Goal: Task Accomplishment & Management: Manage account settings

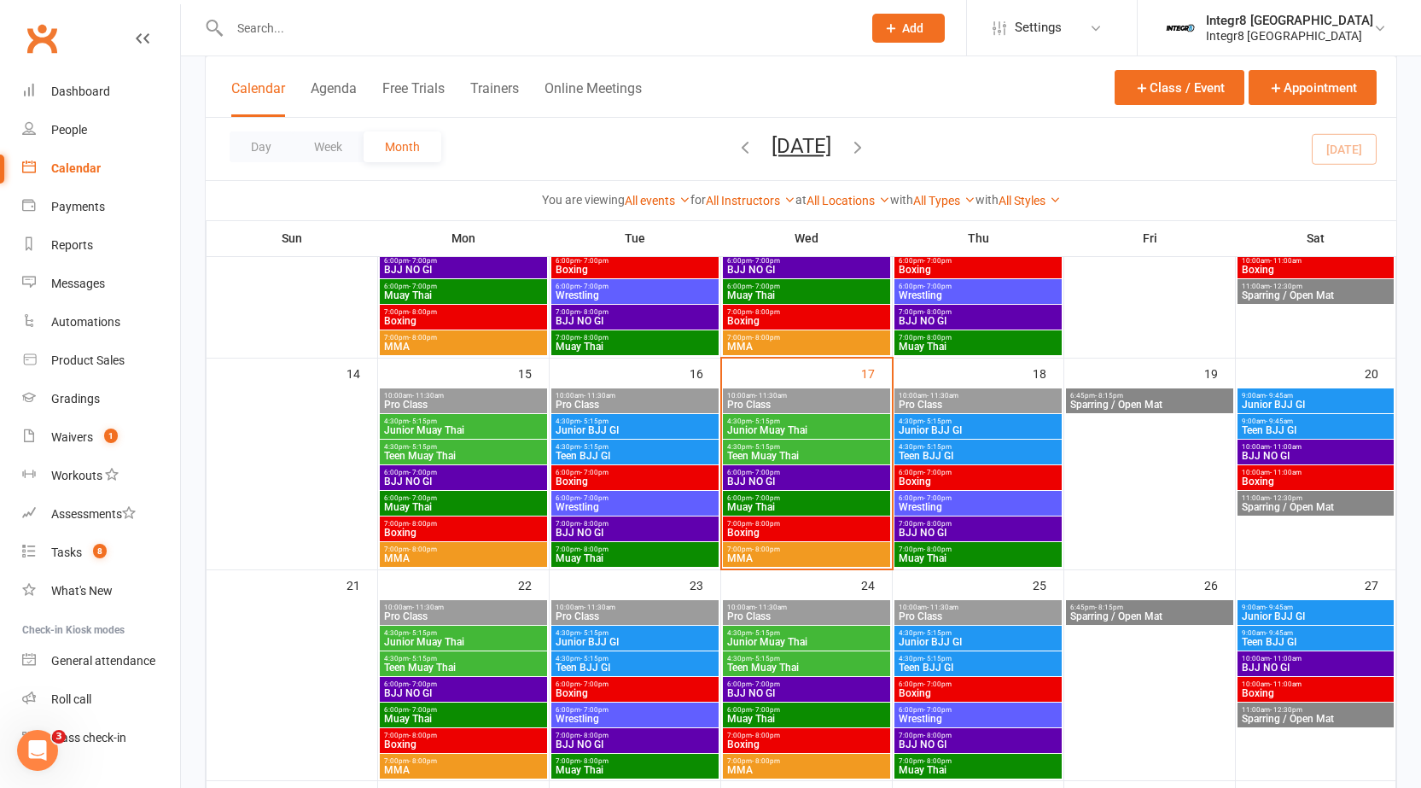
scroll to position [427, 0]
click at [91, 435] on div "Waivers" at bounding box center [72, 437] width 42 height 14
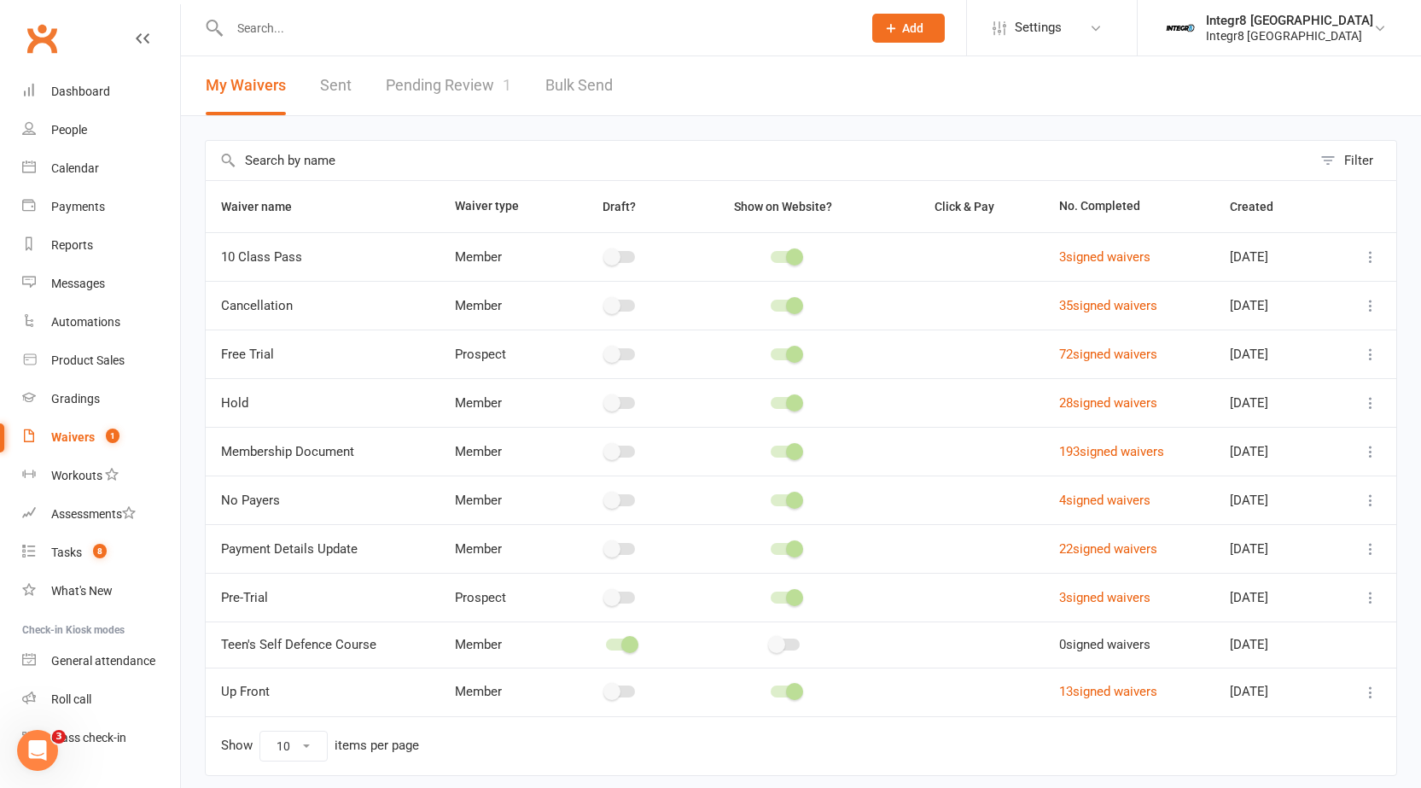
click at [425, 84] on link "Pending Review 1" at bounding box center [448, 85] width 125 height 59
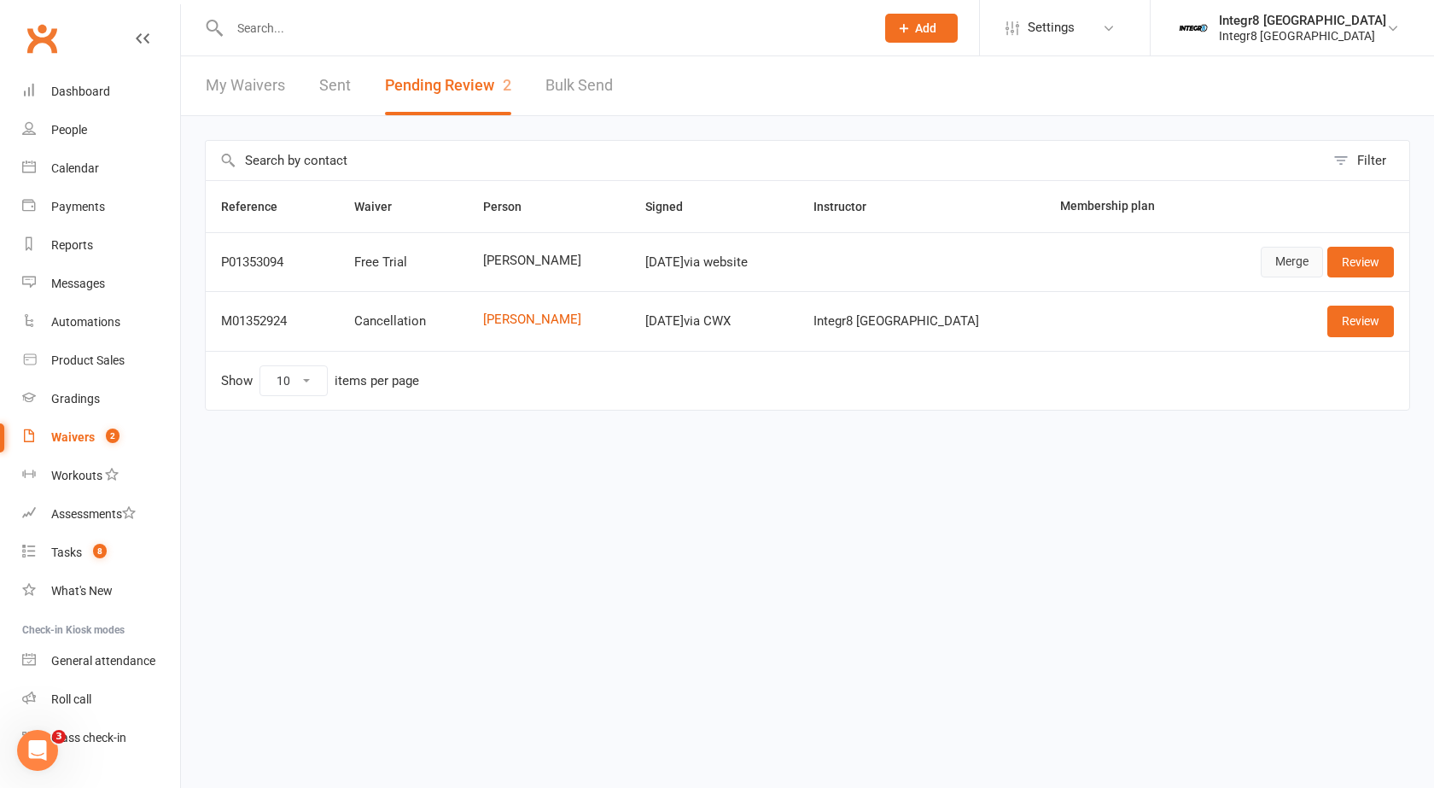
click at [1299, 258] on link "Merge" at bounding box center [1292, 262] width 62 height 31
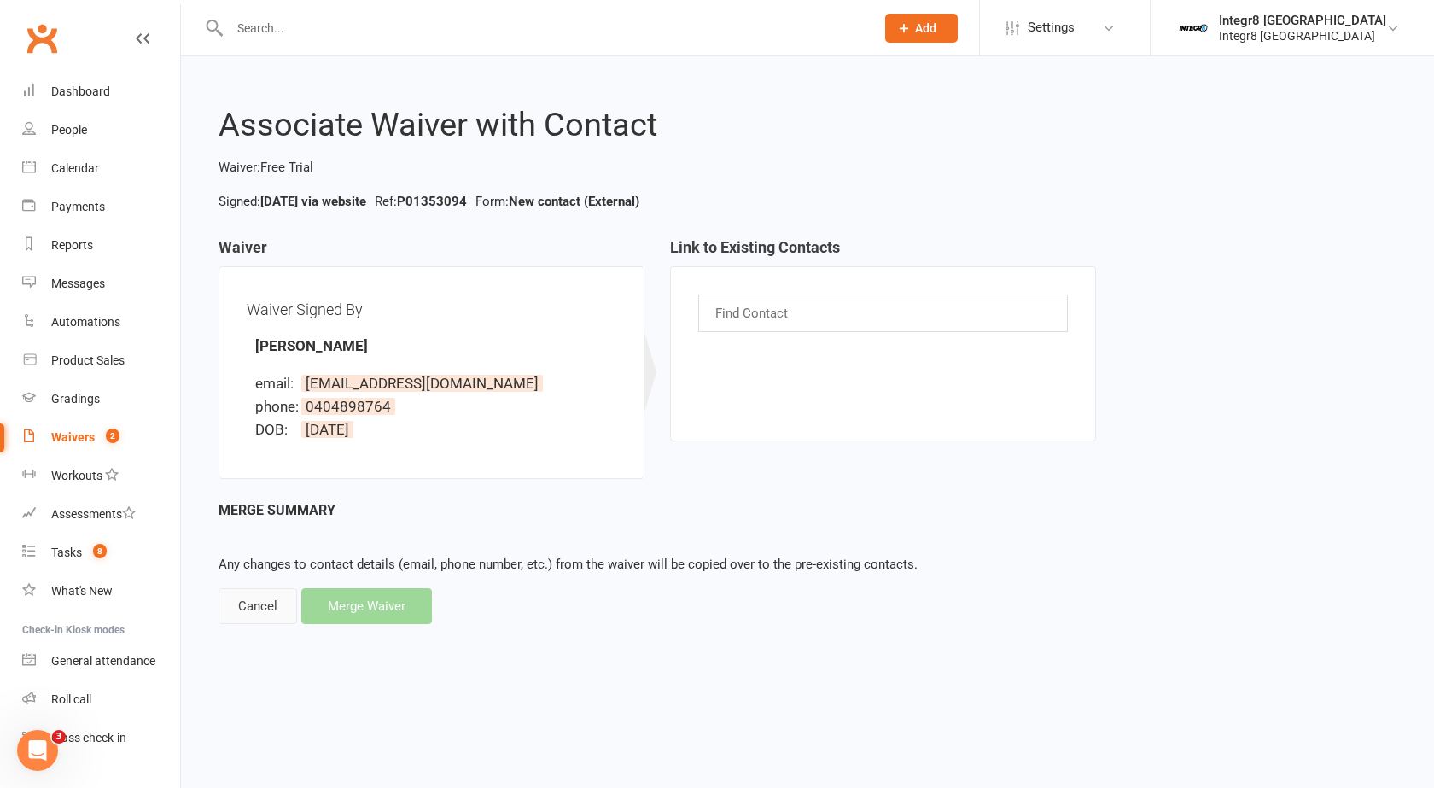
click at [261, 609] on div "Cancel" at bounding box center [257, 606] width 79 height 36
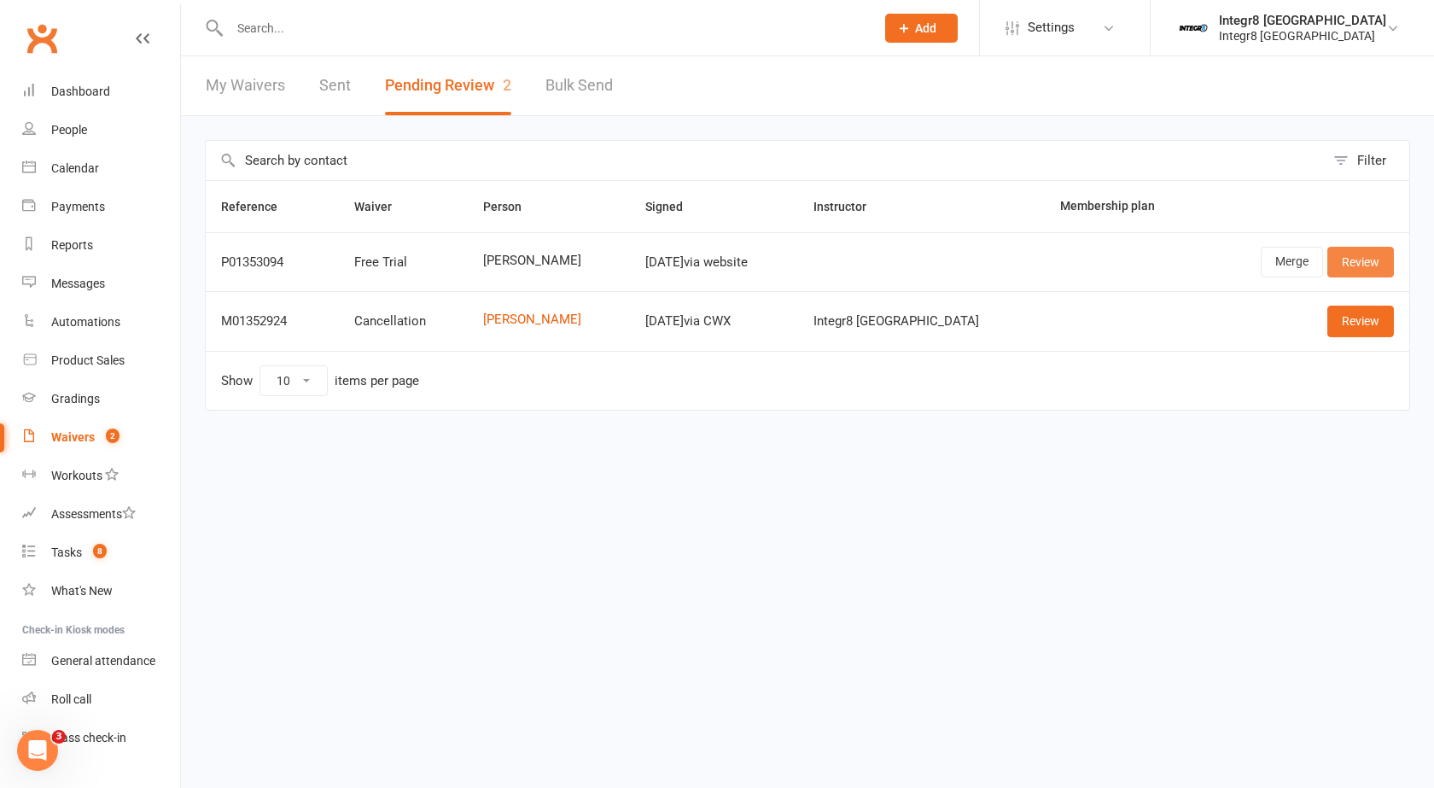
click at [1352, 271] on link "Review" at bounding box center [1360, 262] width 67 height 31
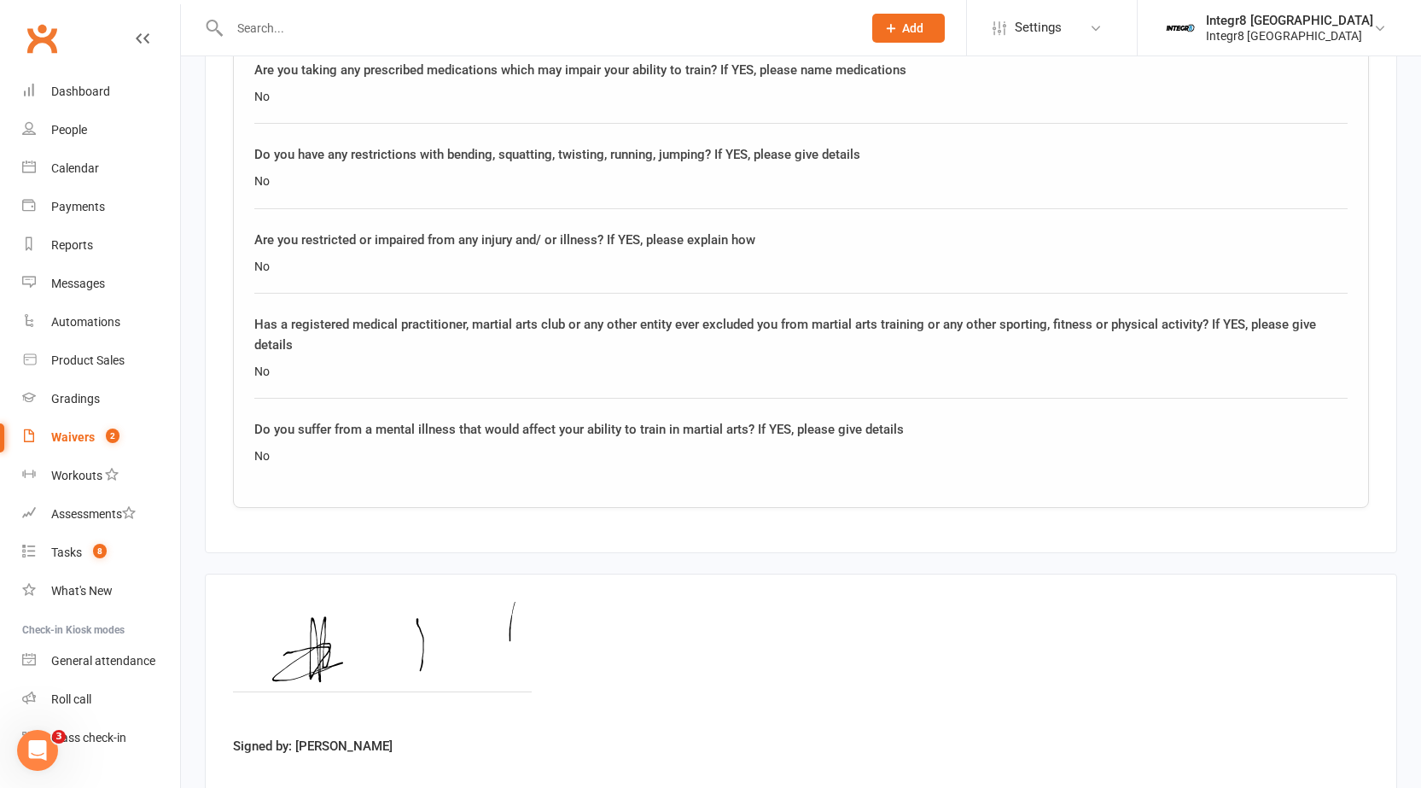
scroll to position [1451, 0]
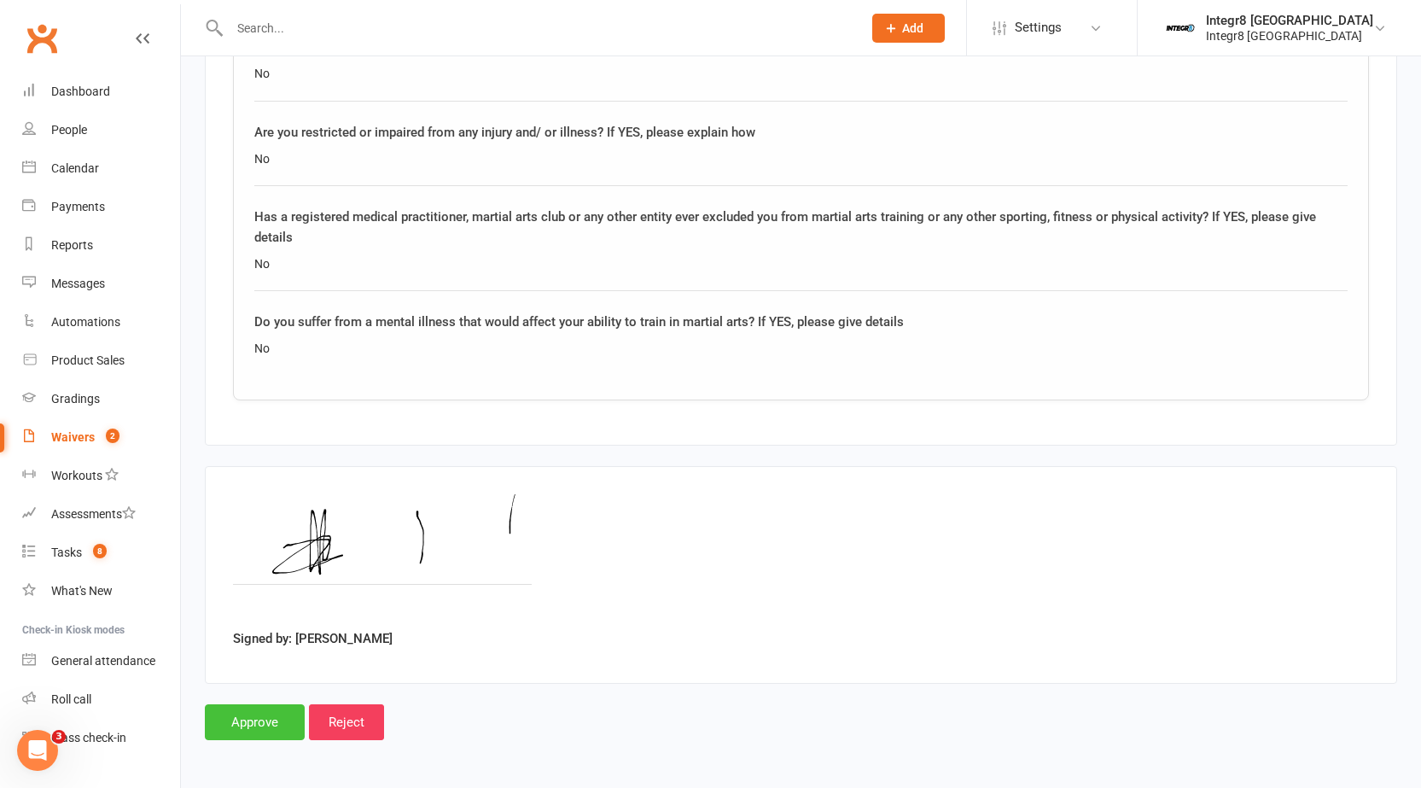
click at [278, 728] on input "Approve" at bounding box center [255, 722] width 100 height 36
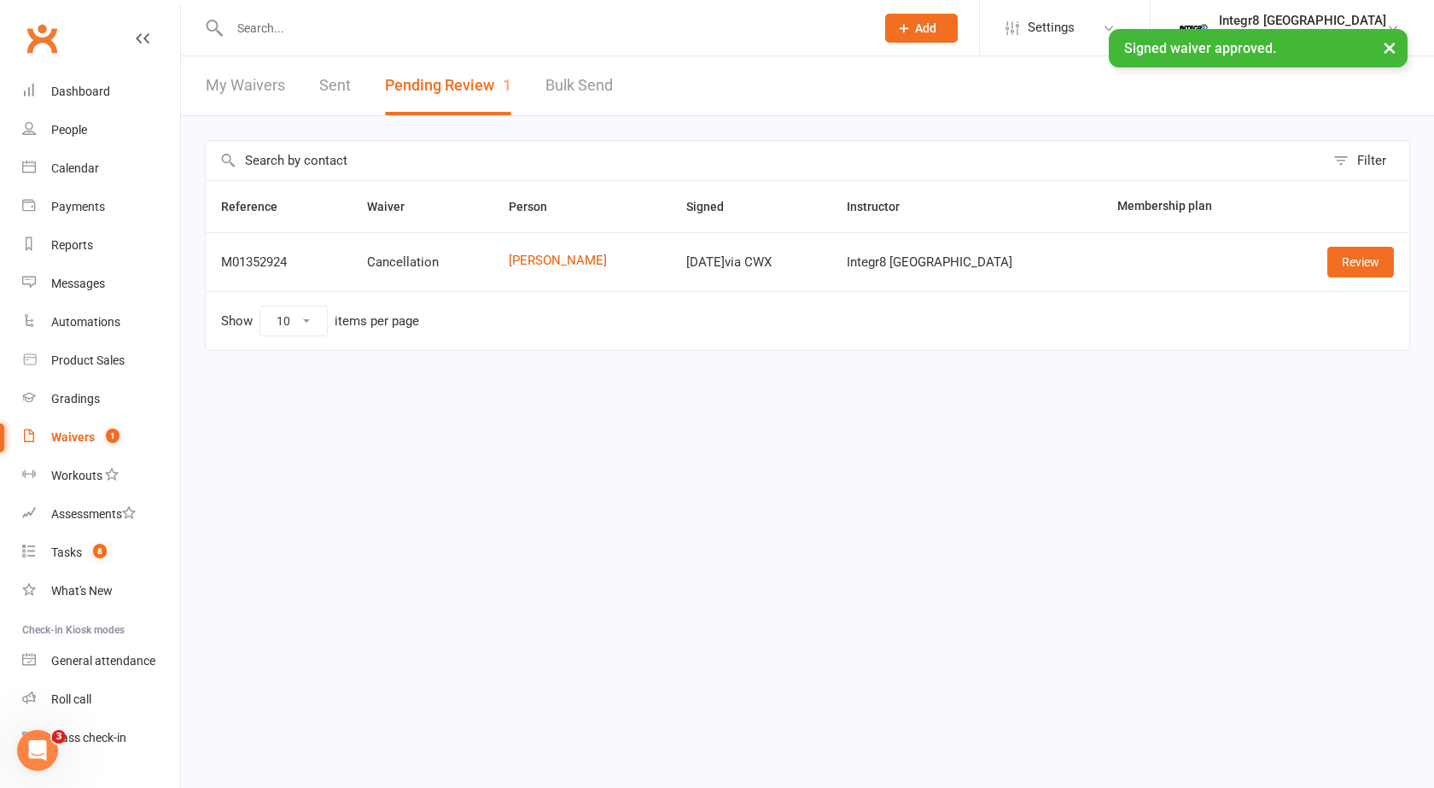
click at [475, 29] on div "× Signed waiver approved." at bounding box center [706, 29] width 1412 height 0
click at [479, 20] on input "text" at bounding box center [543, 28] width 638 height 24
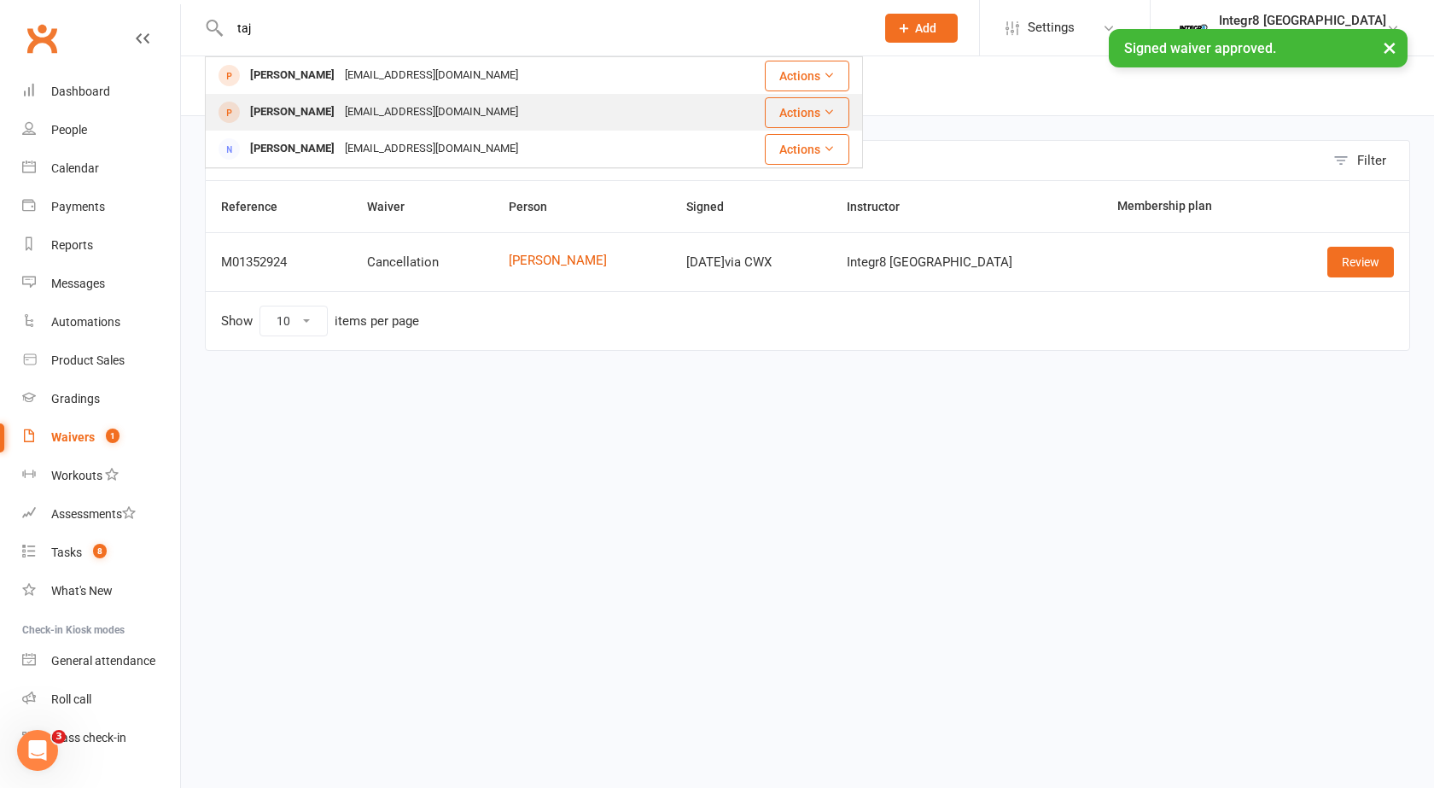
type input "taj"
click at [414, 110] on div "[EMAIL_ADDRESS][DOMAIN_NAME]" at bounding box center [431, 112] width 183 height 25
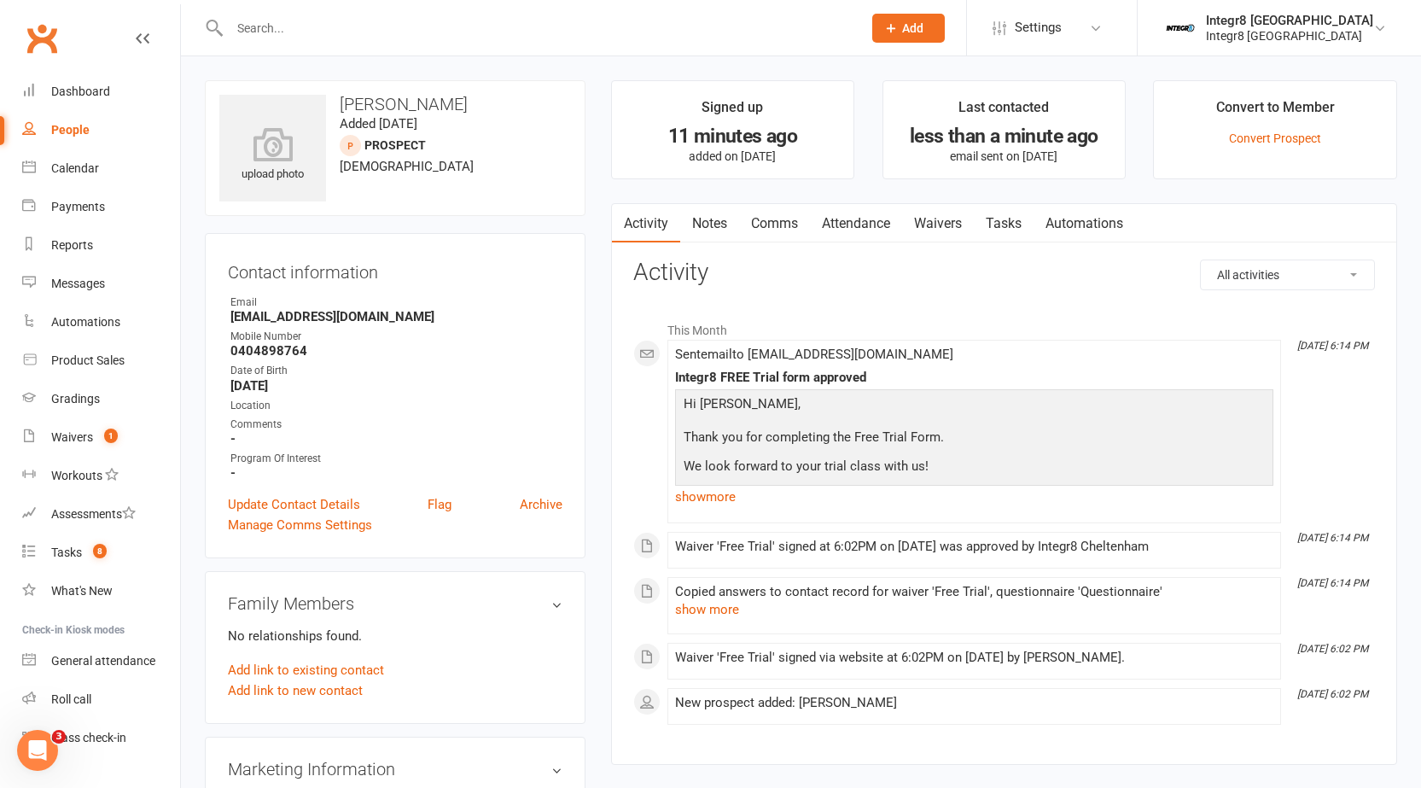
click at [718, 233] on link "Notes" at bounding box center [709, 223] width 59 height 39
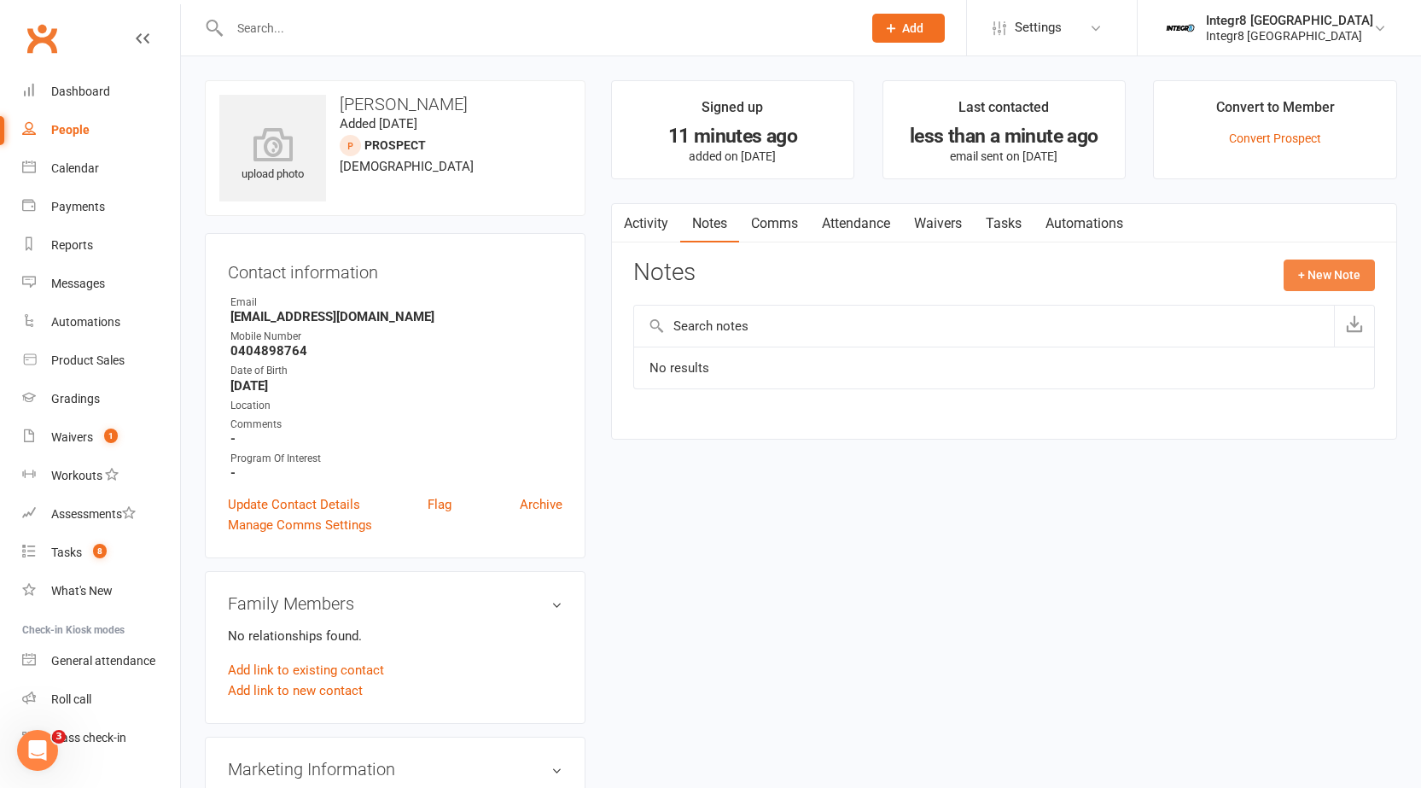
click at [1296, 277] on button "+ New Note" at bounding box center [1329, 274] width 91 height 31
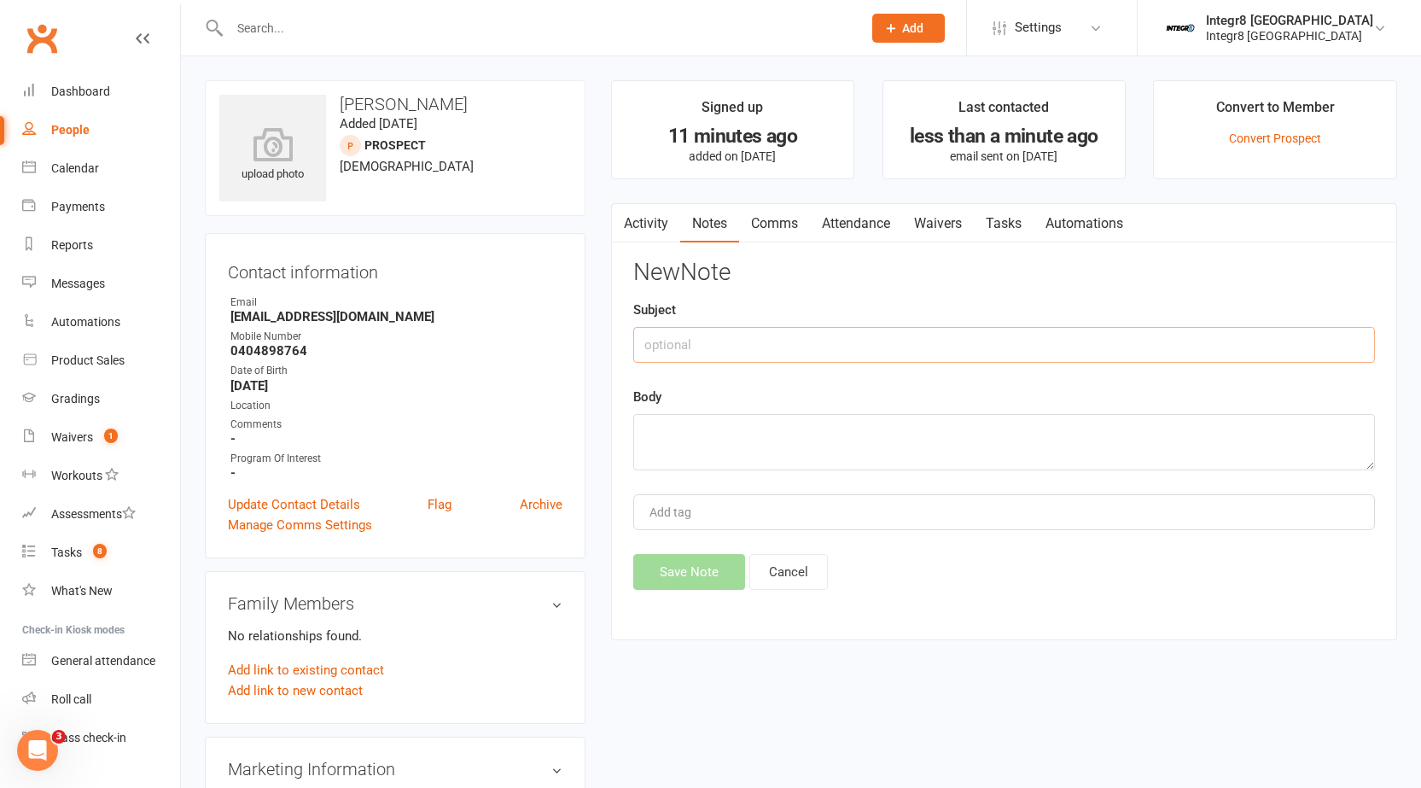
click at [813, 341] on input "text" at bounding box center [1004, 345] width 742 height 36
type input "walk in"
click at [789, 459] on textarea at bounding box center [1004, 442] width 742 height 56
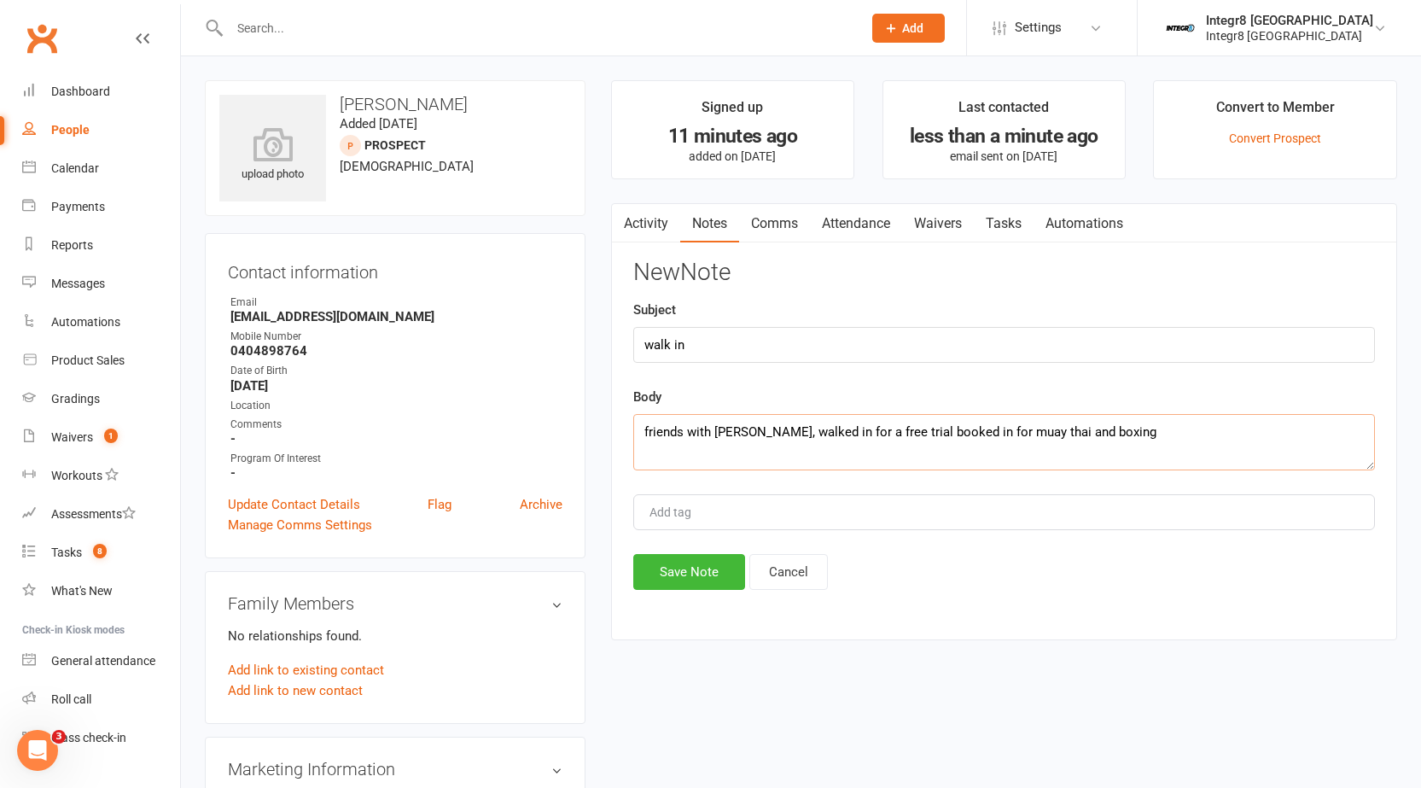
type textarea "friends with [PERSON_NAME], walked in for a free trial booked in for muay thai …"
click at [888, 511] on div "Add tag" at bounding box center [1004, 512] width 742 height 36
type input "[PERSON_NAME]"
click at [883, 539] on li "[PERSON_NAME]" at bounding box center [1004, 545] width 738 height 26
click at [670, 566] on button "Save Note" at bounding box center [689, 572] width 112 height 36
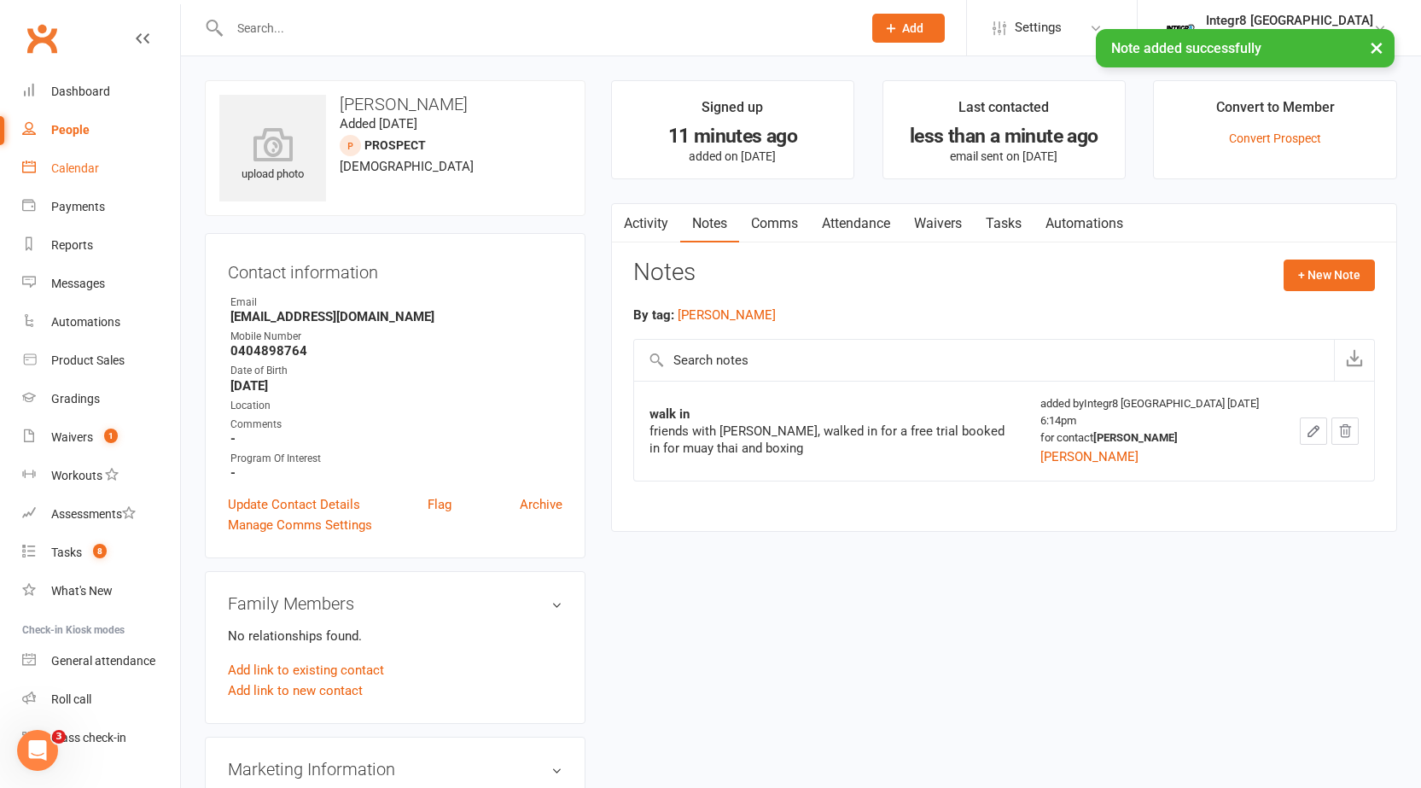
click at [53, 161] on div "Calendar" at bounding box center [75, 168] width 48 height 14
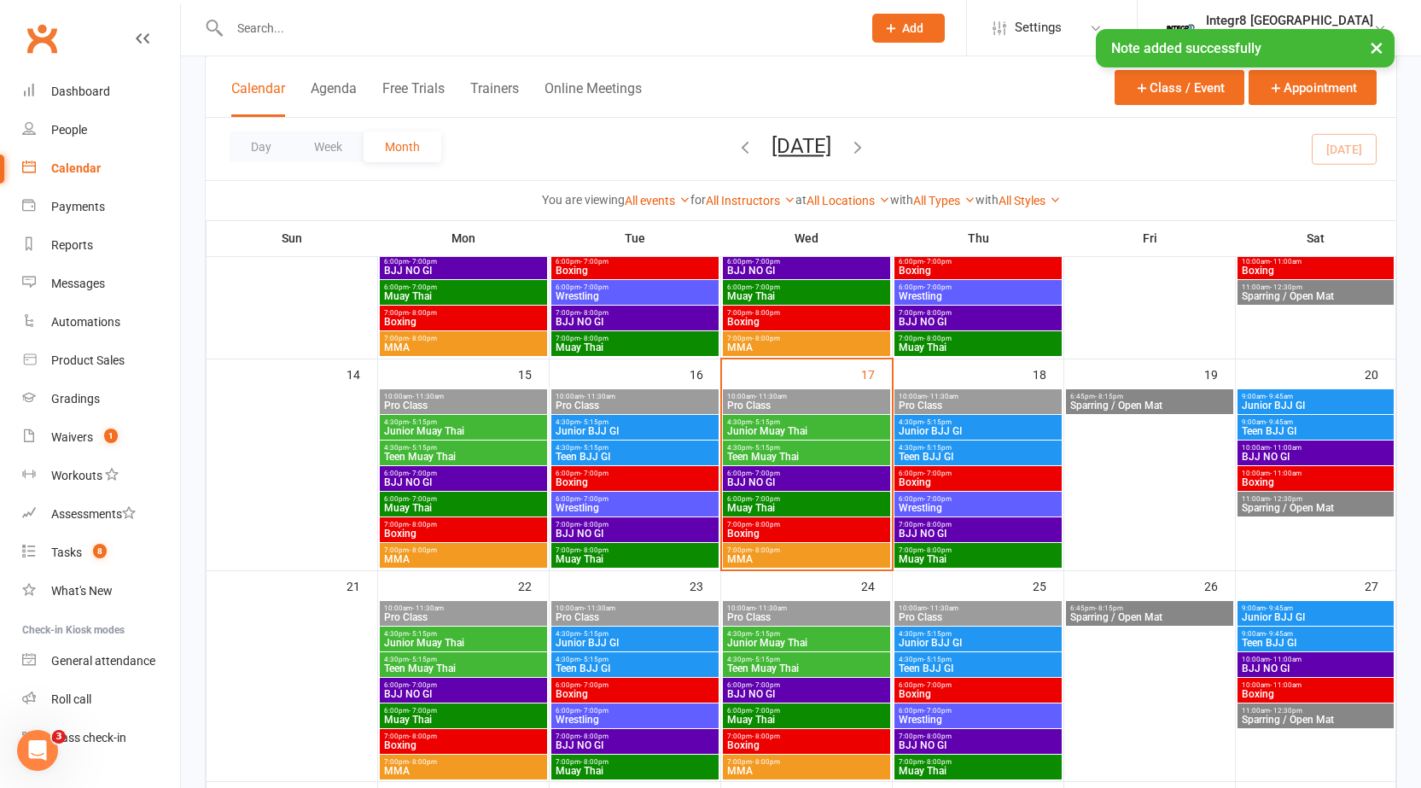
scroll to position [427, 0]
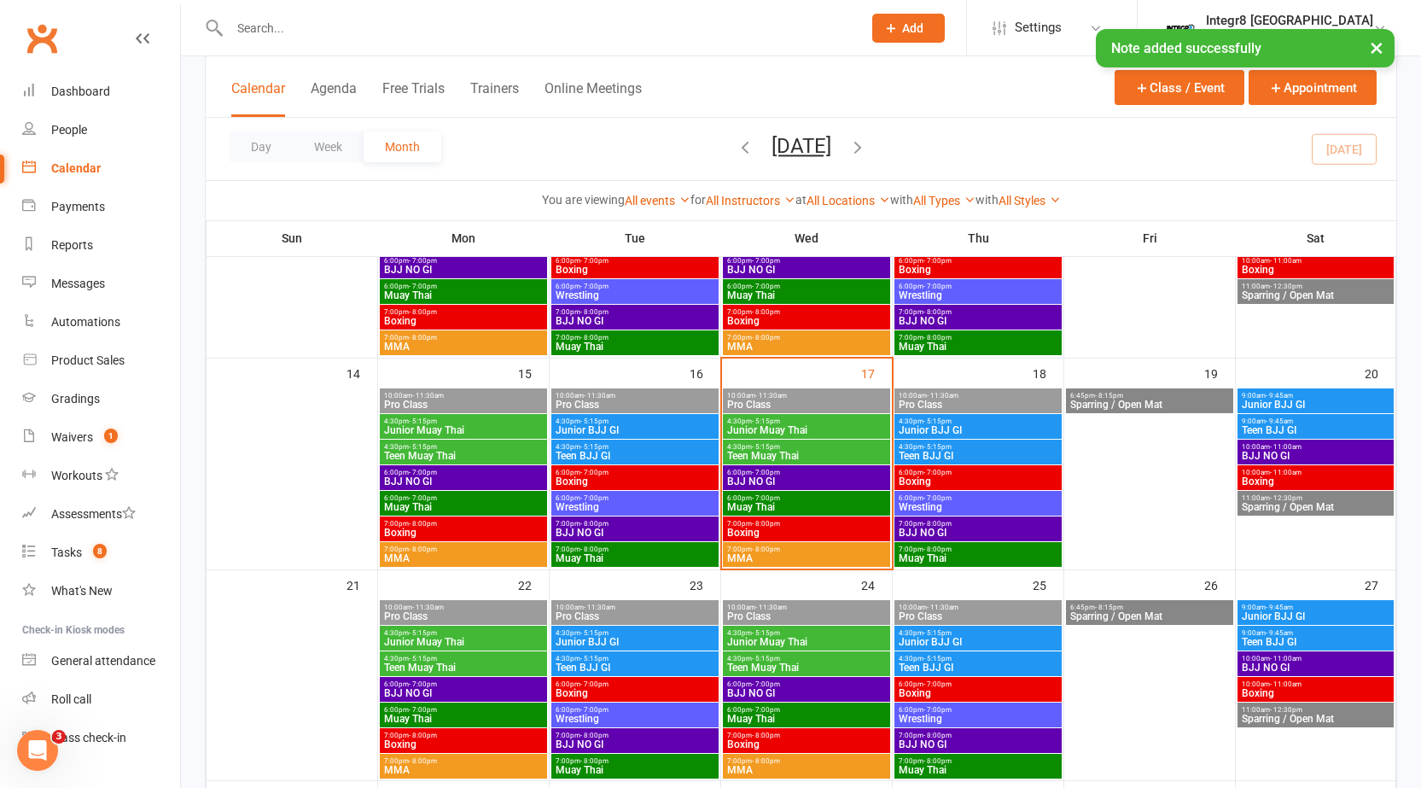
click at [783, 502] on span "Muay Thai" at bounding box center [806, 507] width 160 height 10
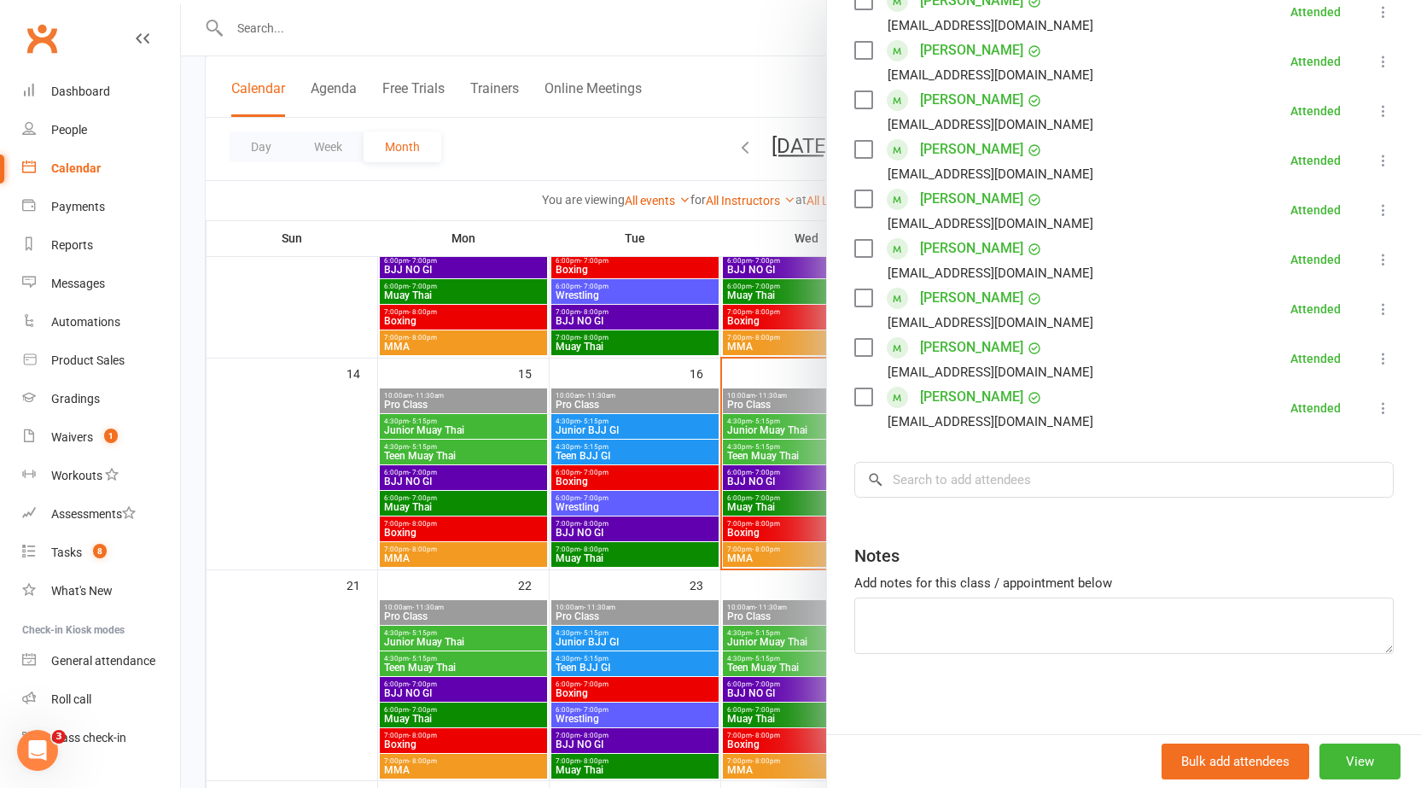
scroll to position [533, 0]
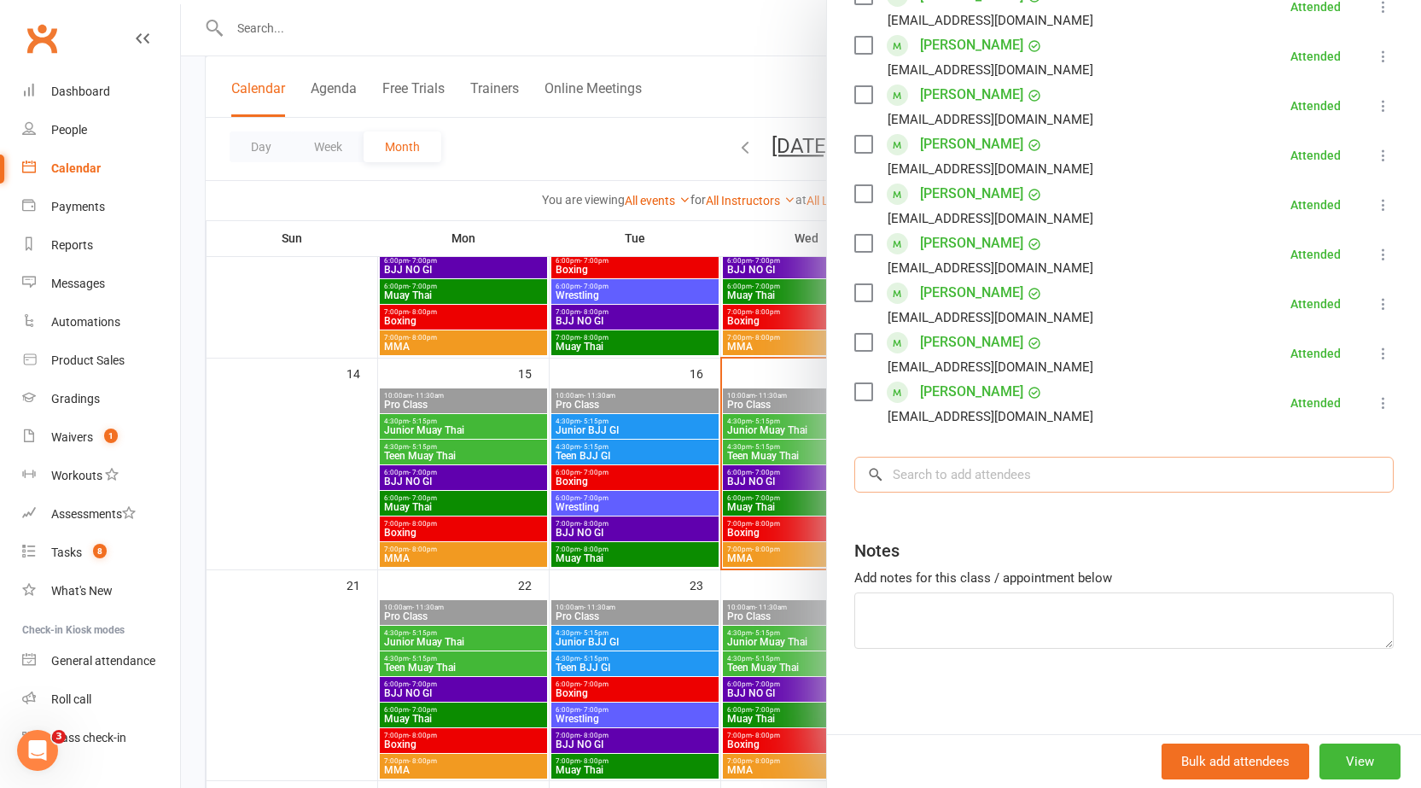
click at [923, 480] on input "search" at bounding box center [1123, 475] width 539 height 36
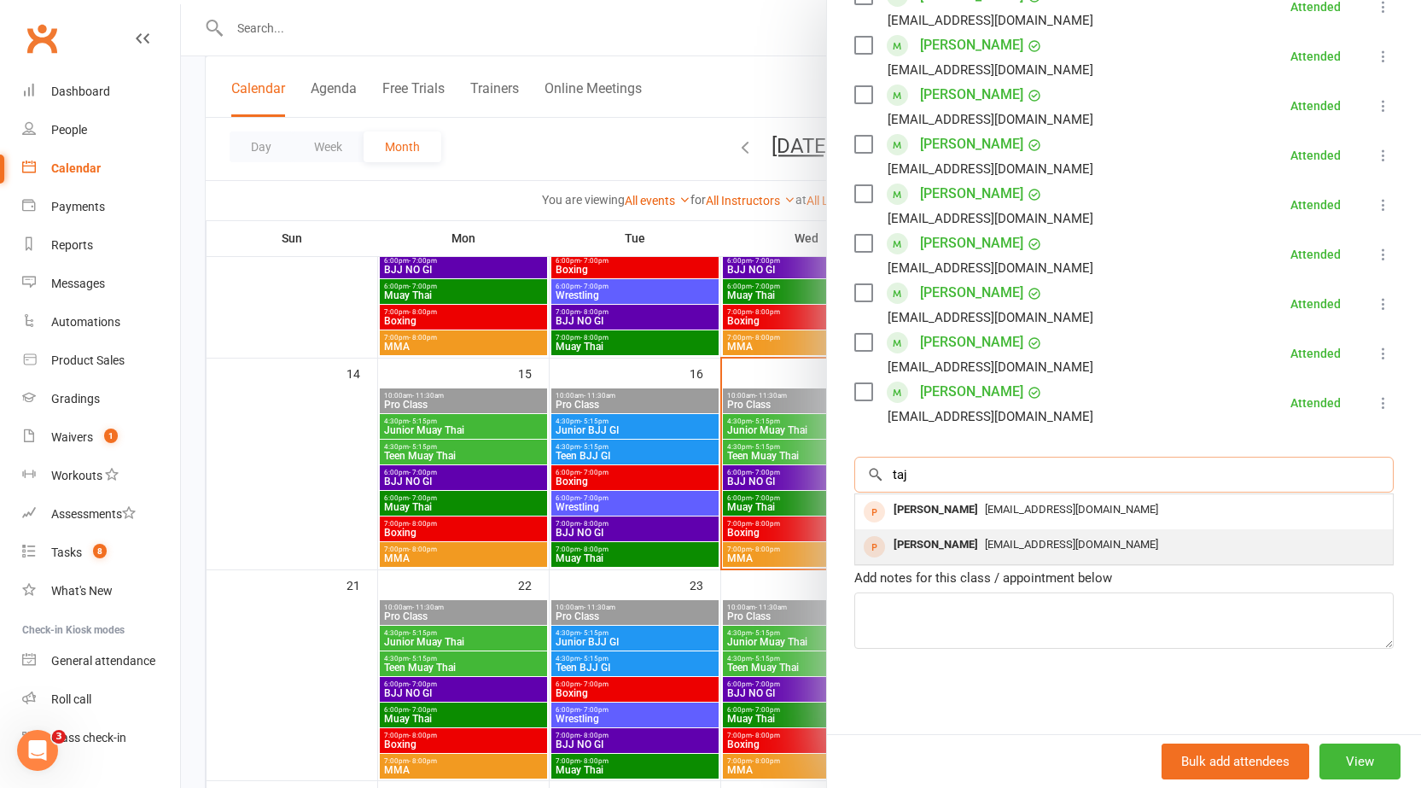
type input "taj"
click at [924, 539] on div "[PERSON_NAME]" at bounding box center [936, 545] width 98 height 25
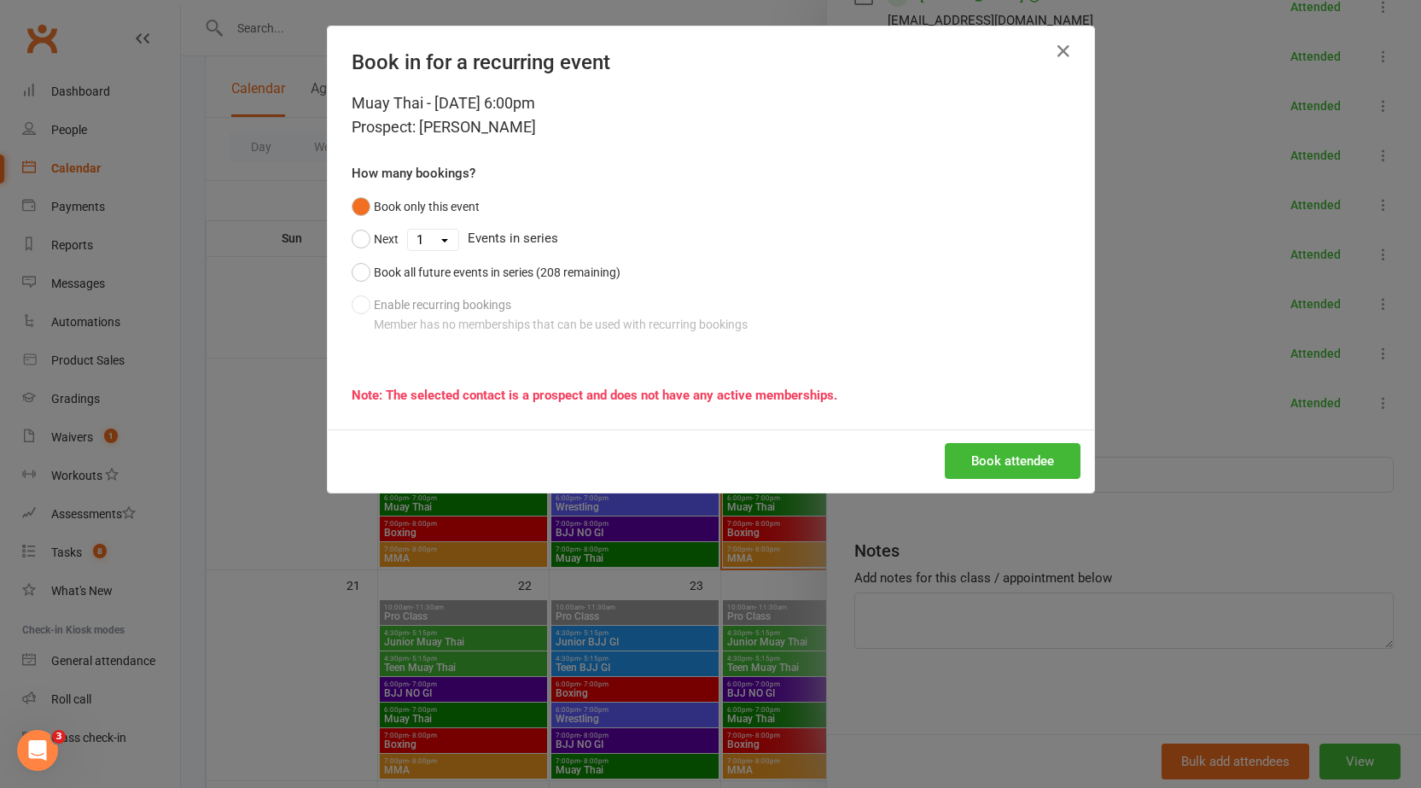
click at [1020, 479] on div "Book attendee" at bounding box center [711, 460] width 766 height 63
click at [1016, 461] on button "Book attendee" at bounding box center [1013, 461] width 136 height 36
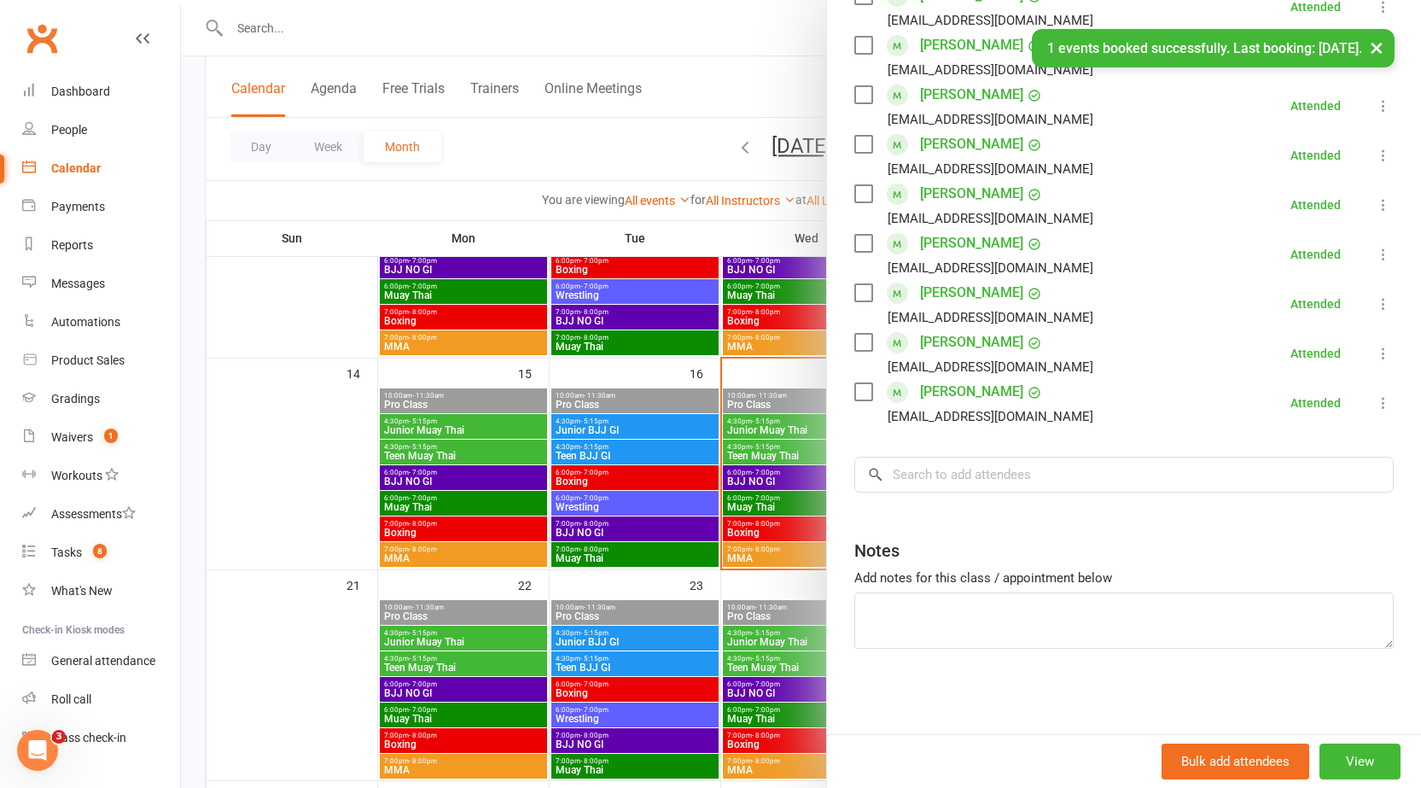
click at [609, 488] on div at bounding box center [801, 394] width 1240 height 788
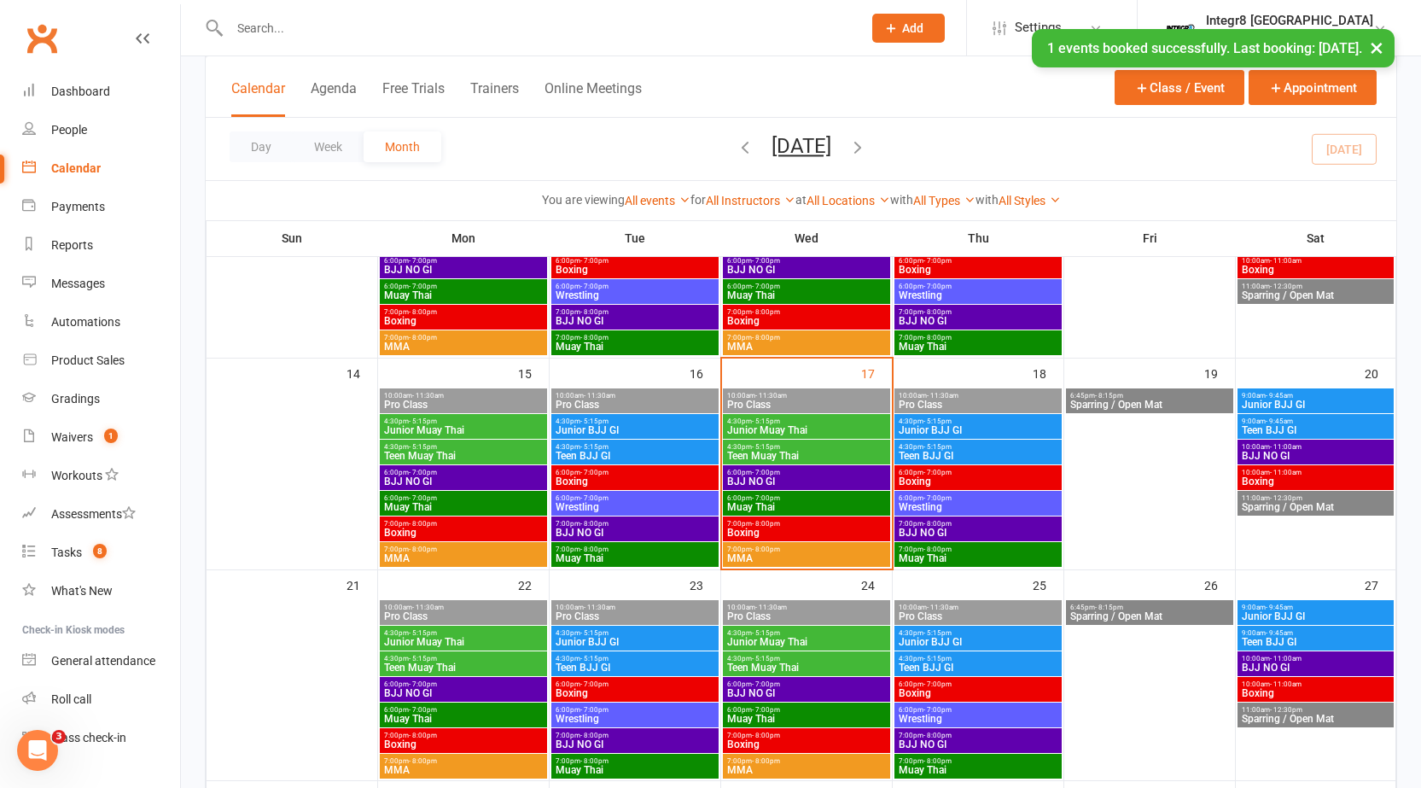
click at [780, 520] on span "7:00pm - 8:00pm" at bounding box center [806, 524] width 160 height 8
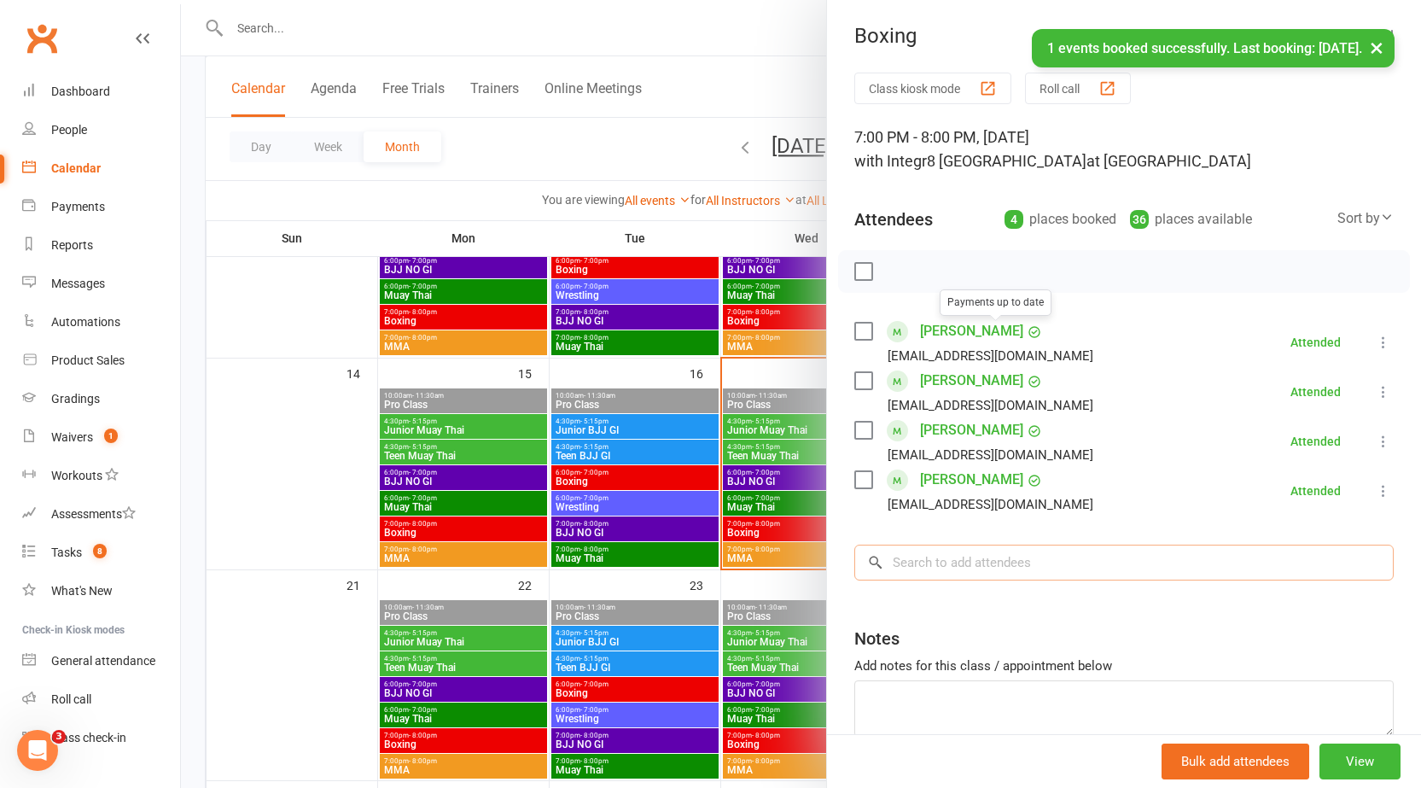
click at [958, 562] on input "search" at bounding box center [1123, 563] width 539 height 36
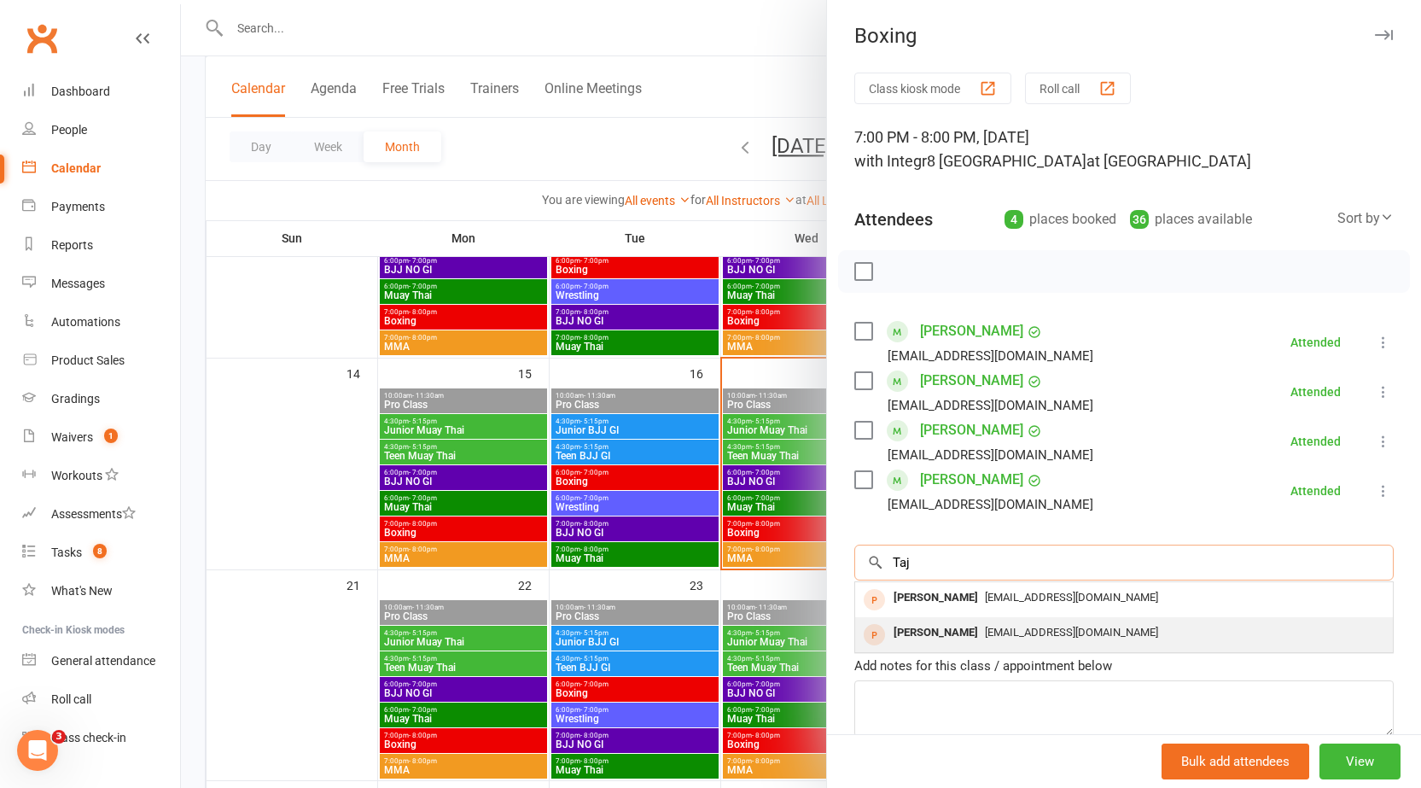
type input "Taj"
click at [935, 626] on div "[PERSON_NAME]" at bounding box center [936, 632] width 98 height 25
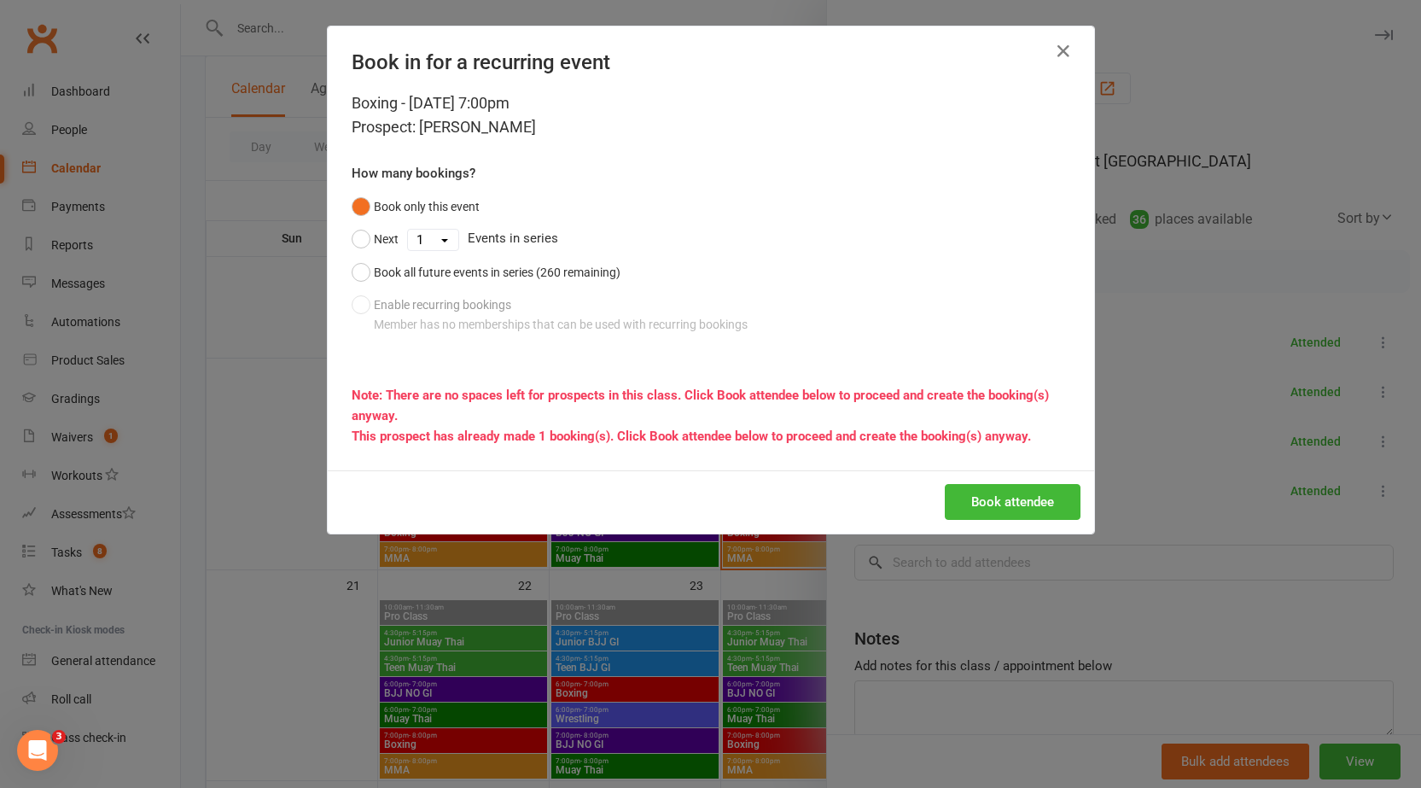
click at [950, 481] on div "Book attendee" at bounding box center [711, 501] width 766 height 63
click at [946, 498] on button "Book attendee" at bounding box center [1013, 502] width 136 height 36
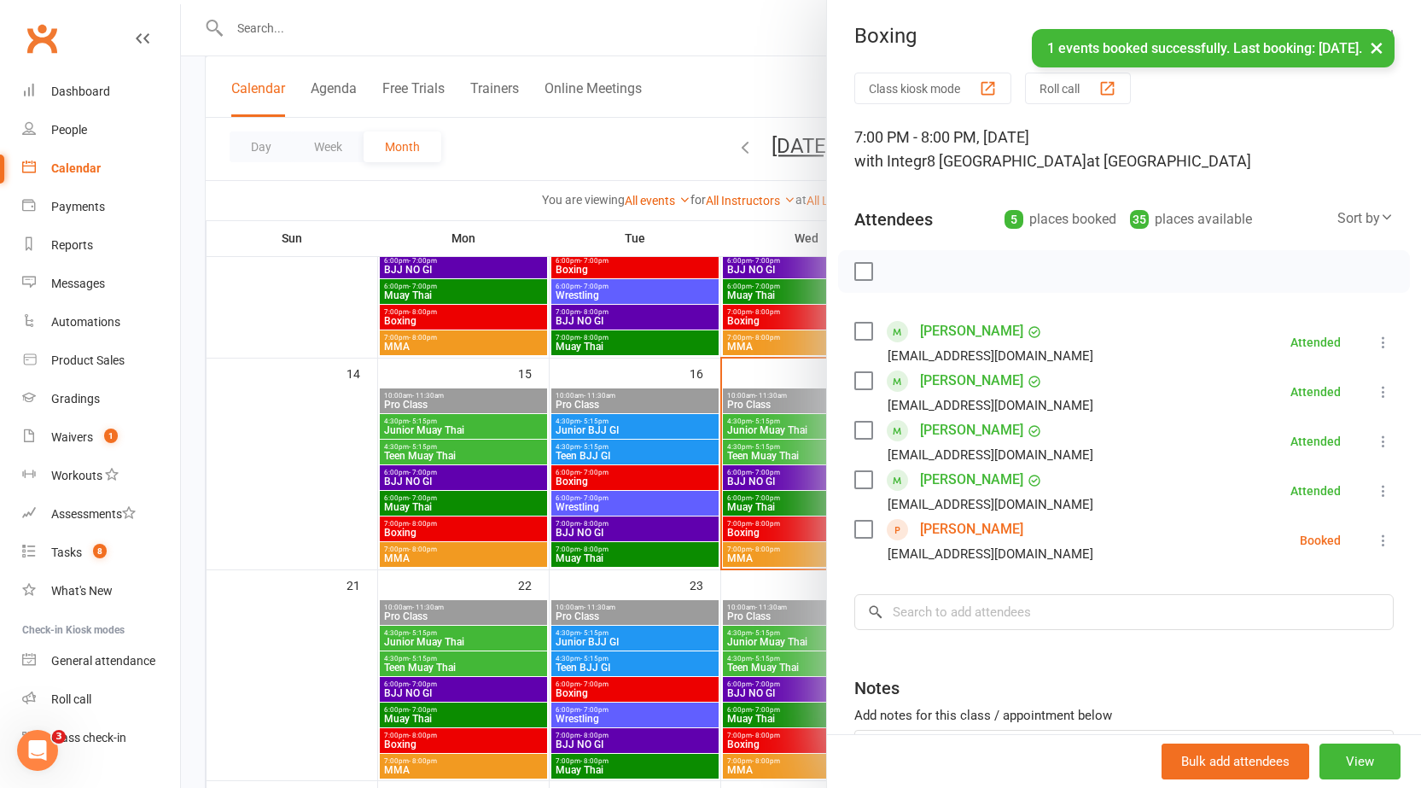
click at [641, 574] on div at bounding box center [801, 394] width 1240 height 788
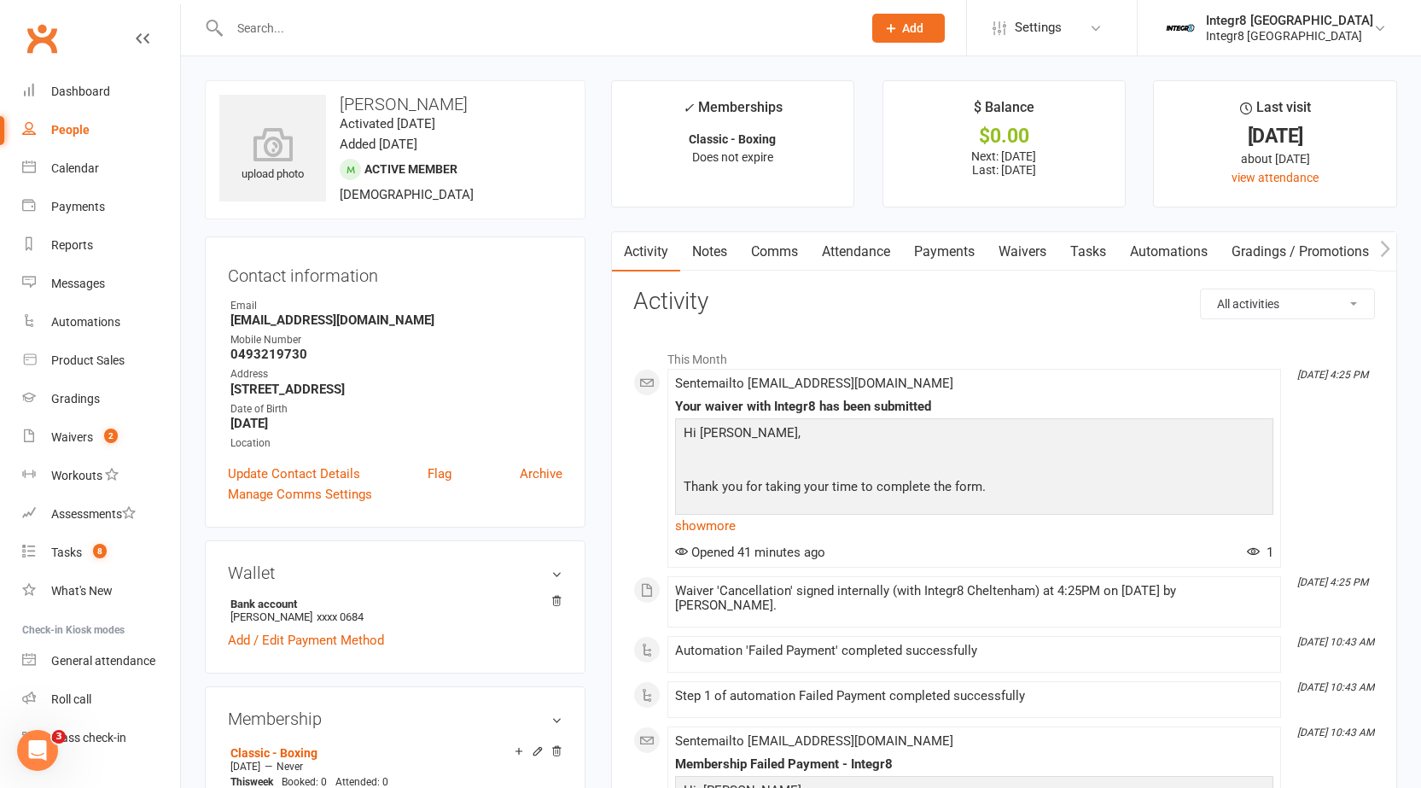
click at [402, 484] on div "Manage Comms Settings" at bounding box center [395, 494] width 335 height 20
click at [1011, 249] on link "Waivers" at bounding box center [1023, 251] width 72 height 39
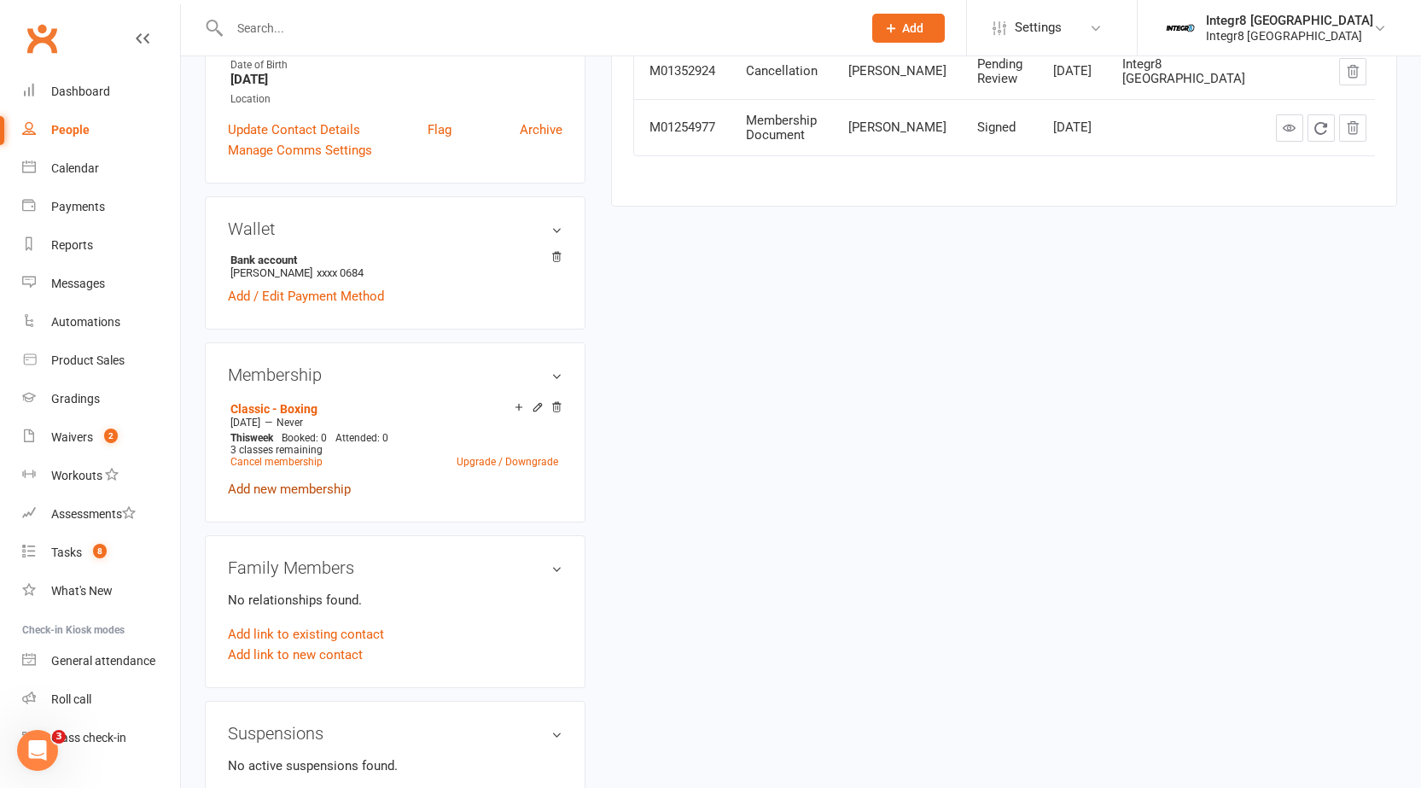
scroll to position [427, 0]
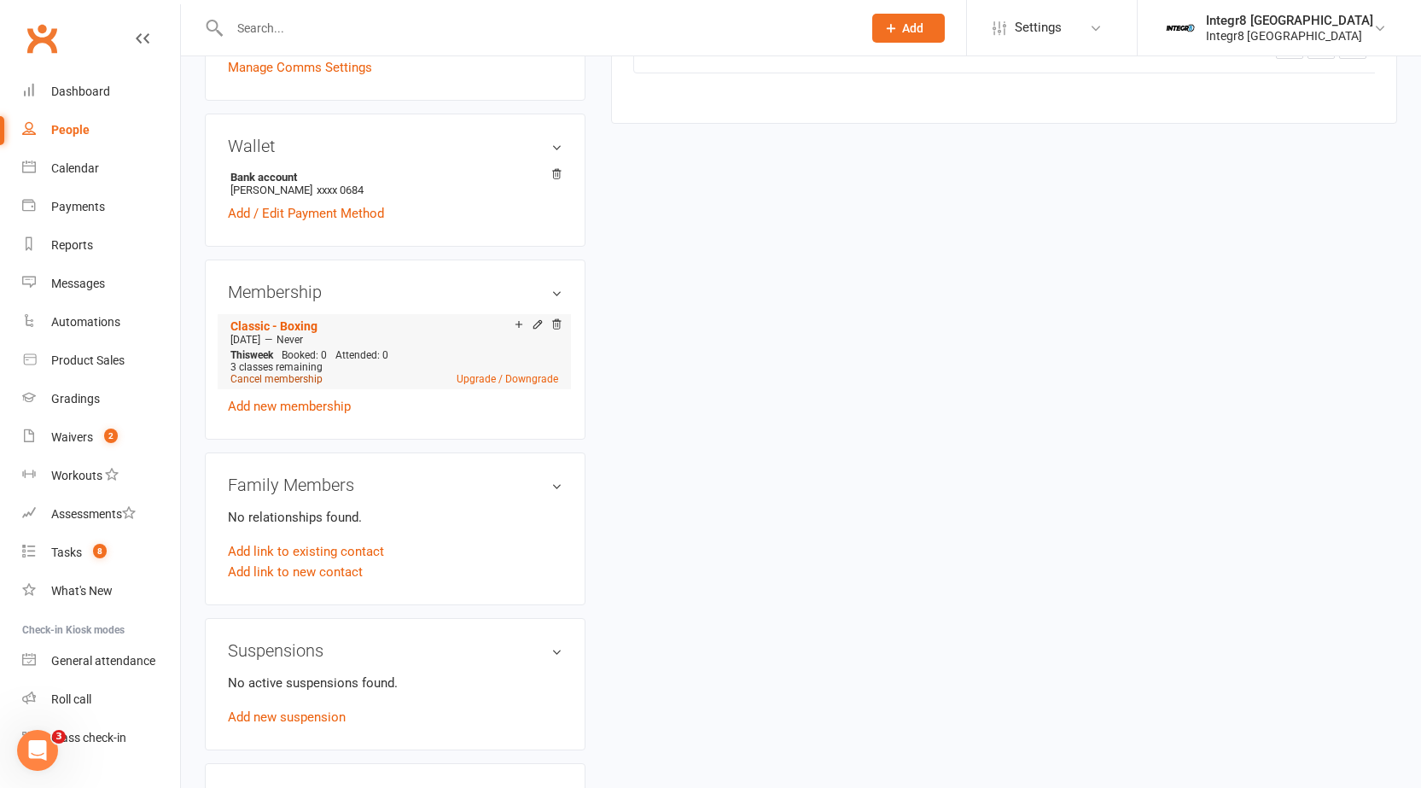
click at [299, 383] on link "Cancel membership" at bounding box center [276, 379] width 92 height 12
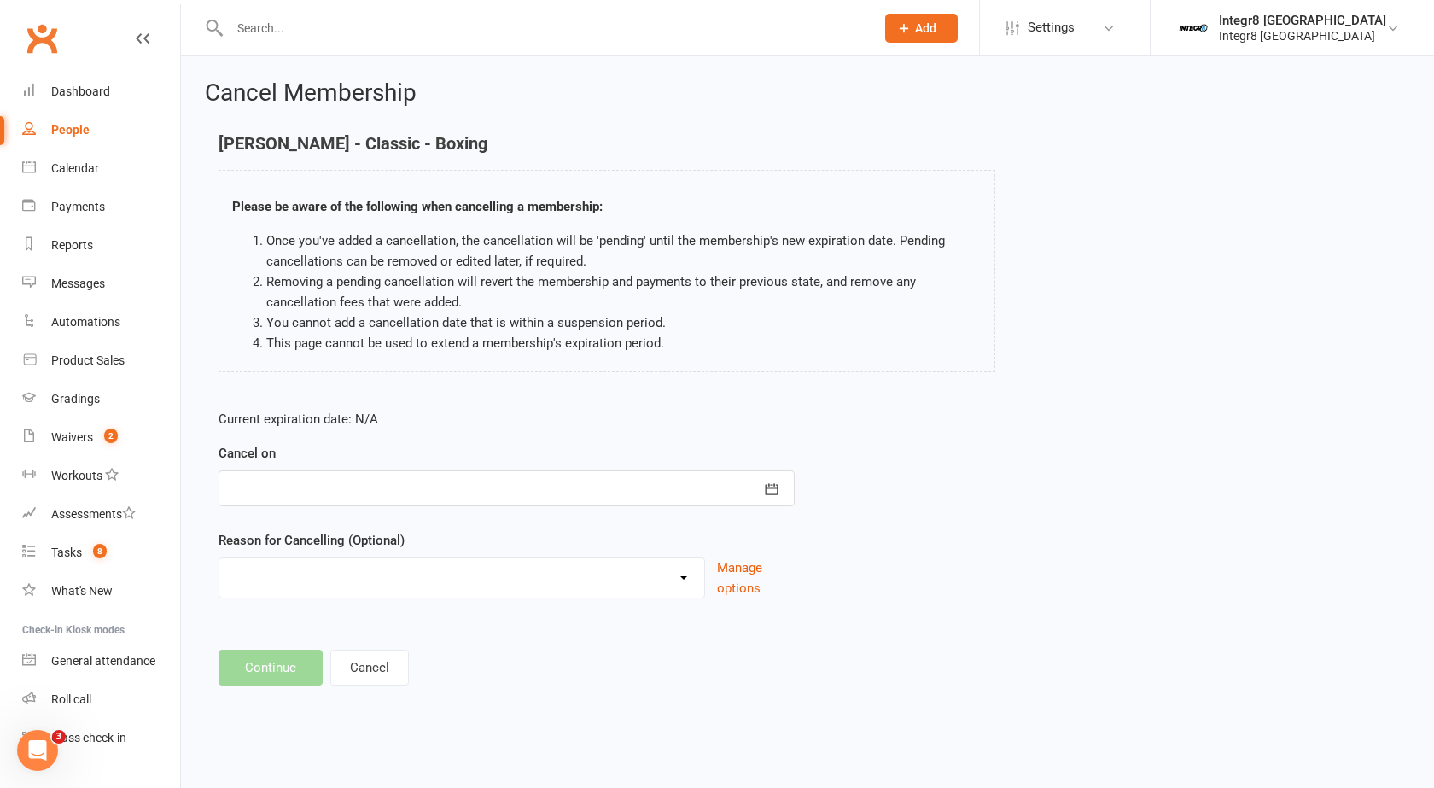
click at [402, 498] on div at bounding box center [506, 488] width 576 height 36
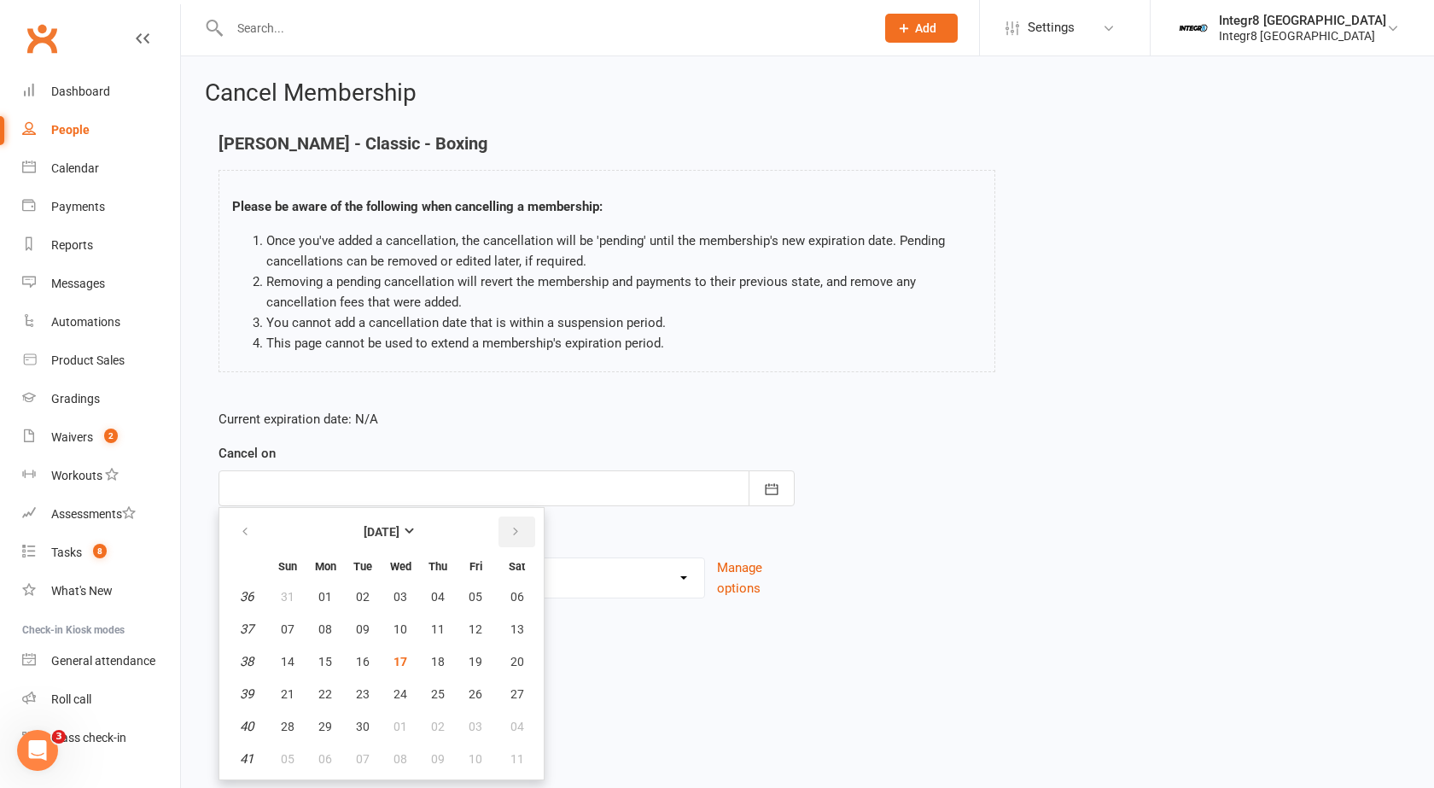
click at [510, 530] on icon "button" at bounding box center [516, 532] width 12 height 14
drag, startPoint x: 288, startPoint y: 688, endPoint x: 311, endPoint y: 660, distance: 35.9
click at [288, 689] on span "19" at bounding box center [288, 694] width 14 height 14
type input "19 Oct 2025"
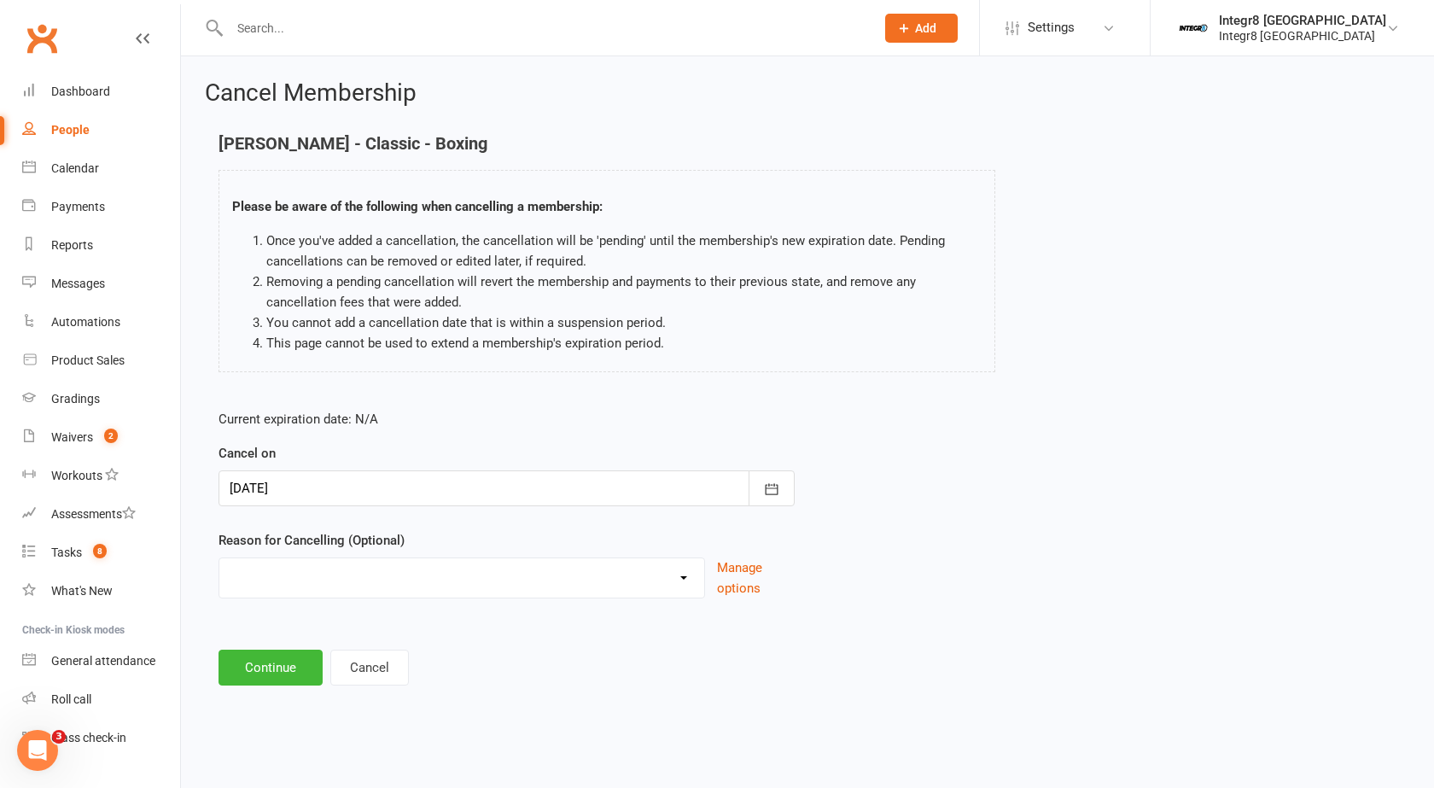
click at [314, 579] on select "Downgrade Holiday Injury Switch of locations Upgrade Other reason" at bounding box center [461, 575] width 485 height 34
click at [824, 696] on div "Cancel Membership Billy Nottage - Classic - Boxing Please be aware of the follo…" at bounding box center [807, 384] width 1253 height 656
click at [253, 682] on button "Continue" at bounding box center [270, 667] width 104 height 36
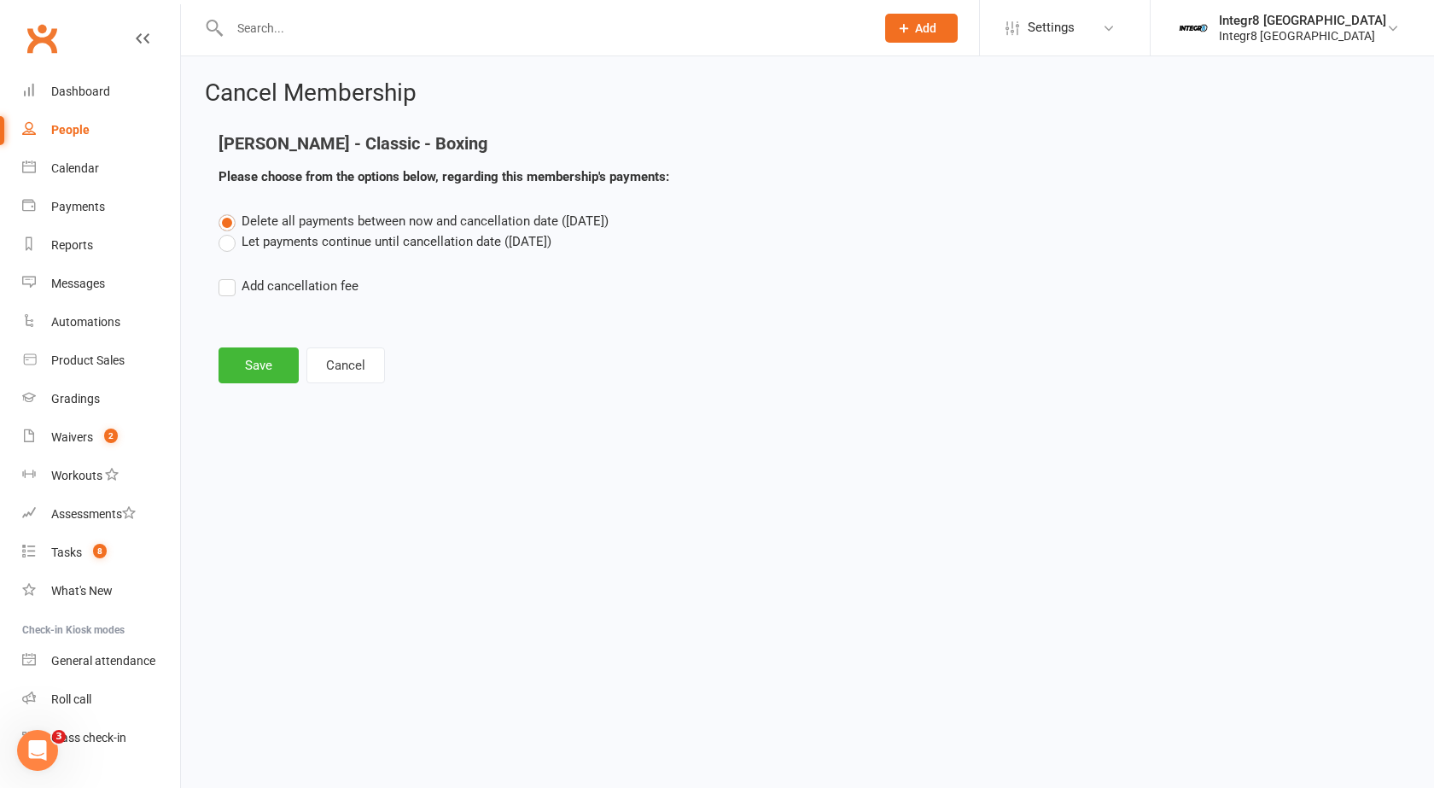
click at [402, 244] on label "Let payments continue until cancellation date (Oct 19, 2025)" at bounding box center [384, 241] width 333 height 20
click at [230, 231] on input "Let payments continue until cancellation date (Oct 19, 2025)" at bounding box center [223, 231] width 11 height 0
click at [224, 369] on button "Save" at bounding box center [258, 365] width 80 height 36
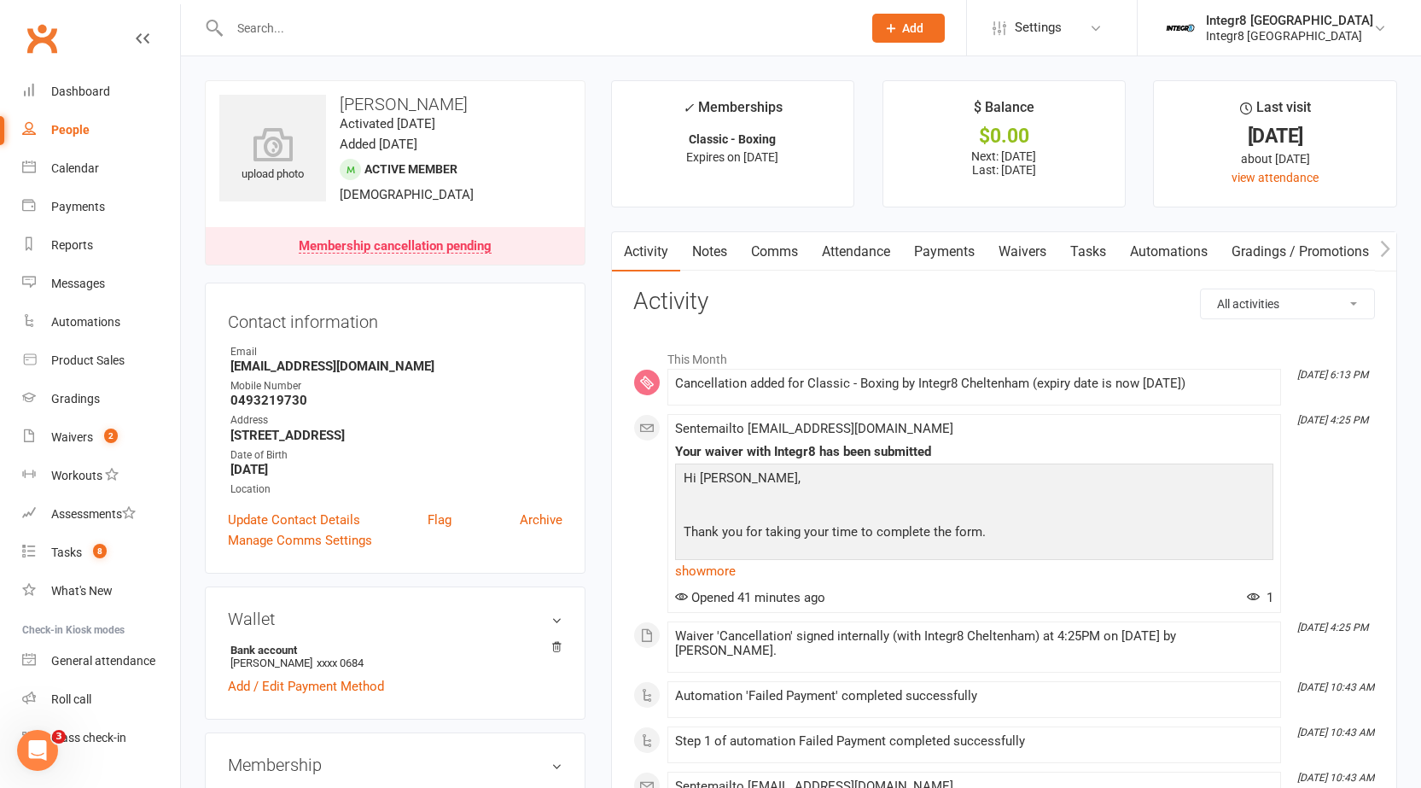
click at [701, 250] on link "Notes" at bounding box center [709, 251] width 59 height 39
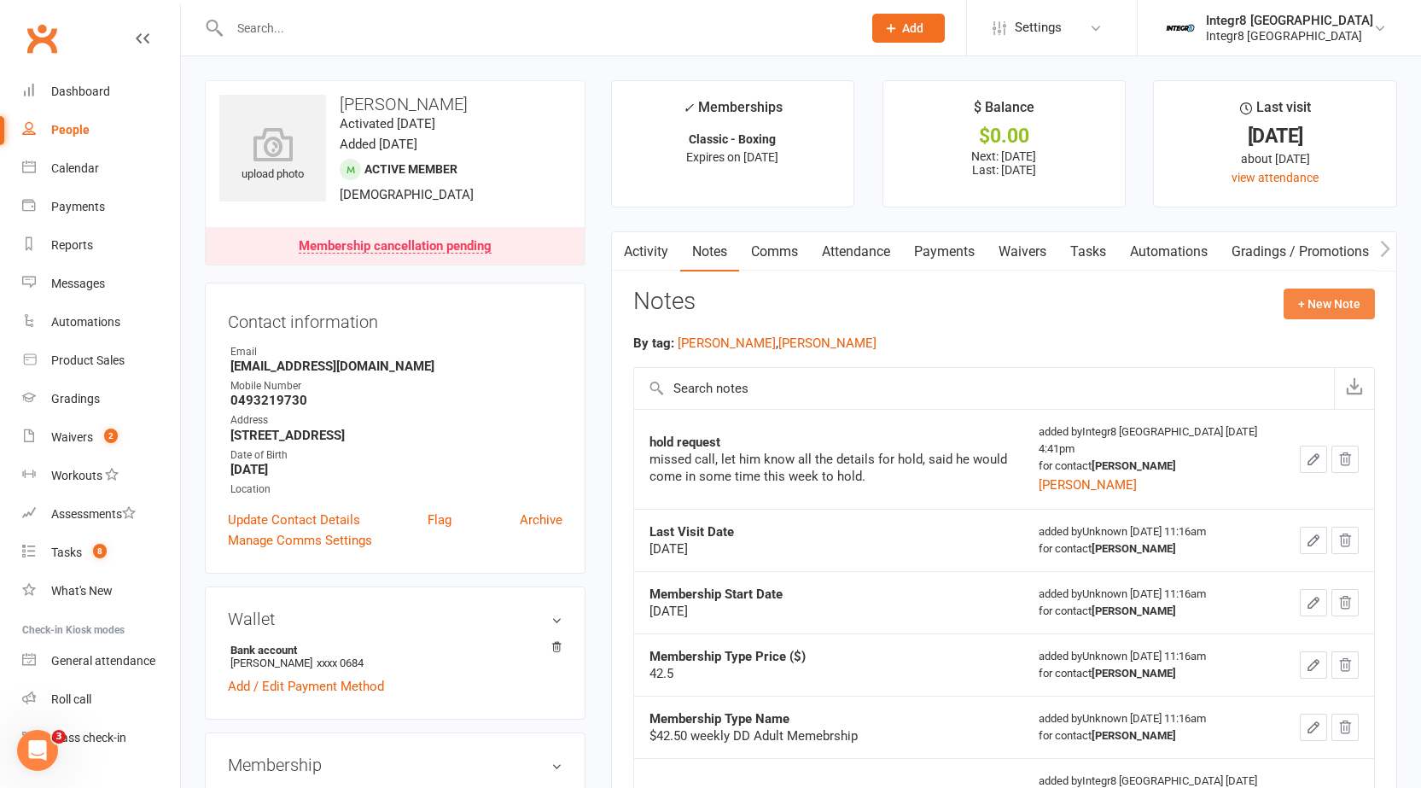
click at [1354, 297] on button "+ New Note" at bounding box center [1329, 303] width 91 height 31
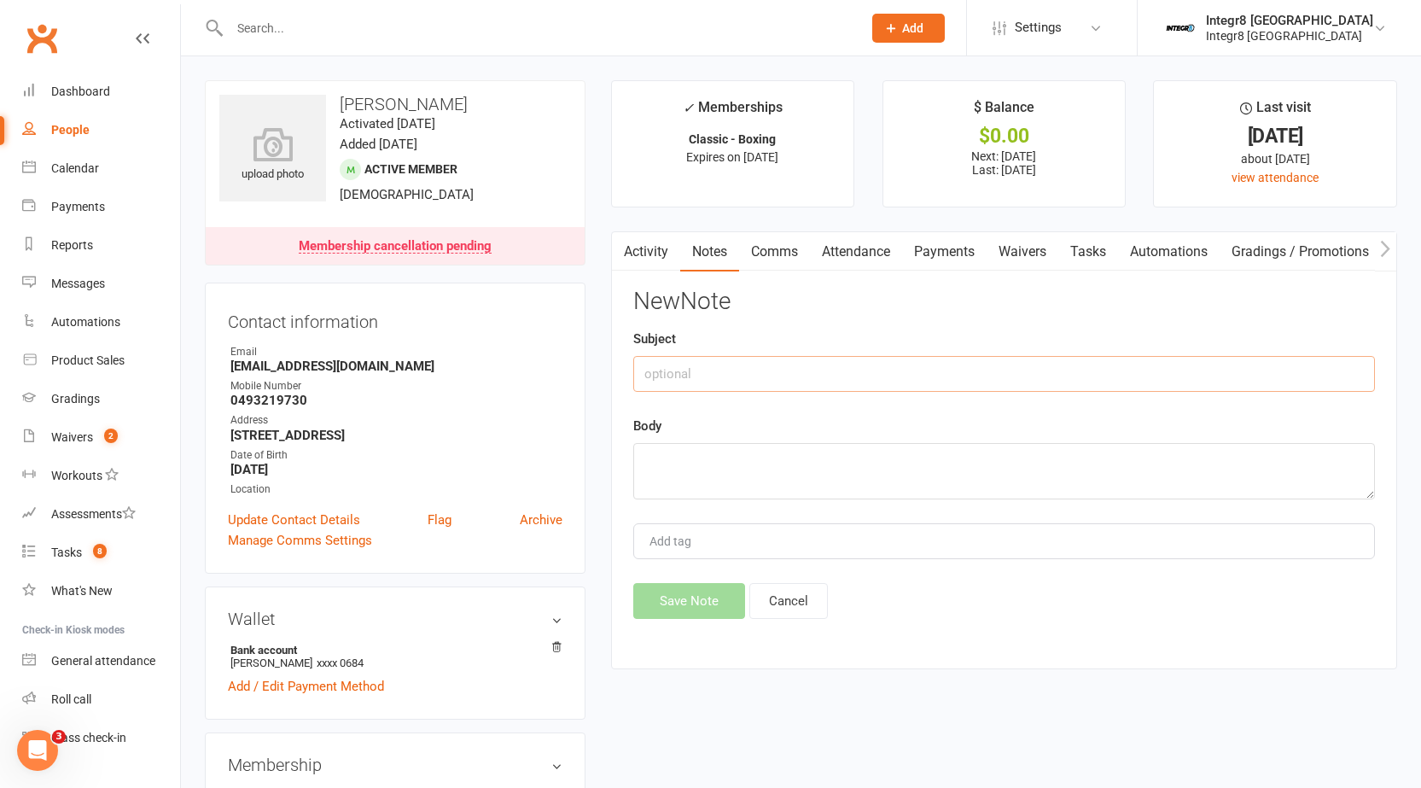
click at [825, 374] on input "text" at bounding box center [1004, 374] width 742 height 36
type input "cancellation"
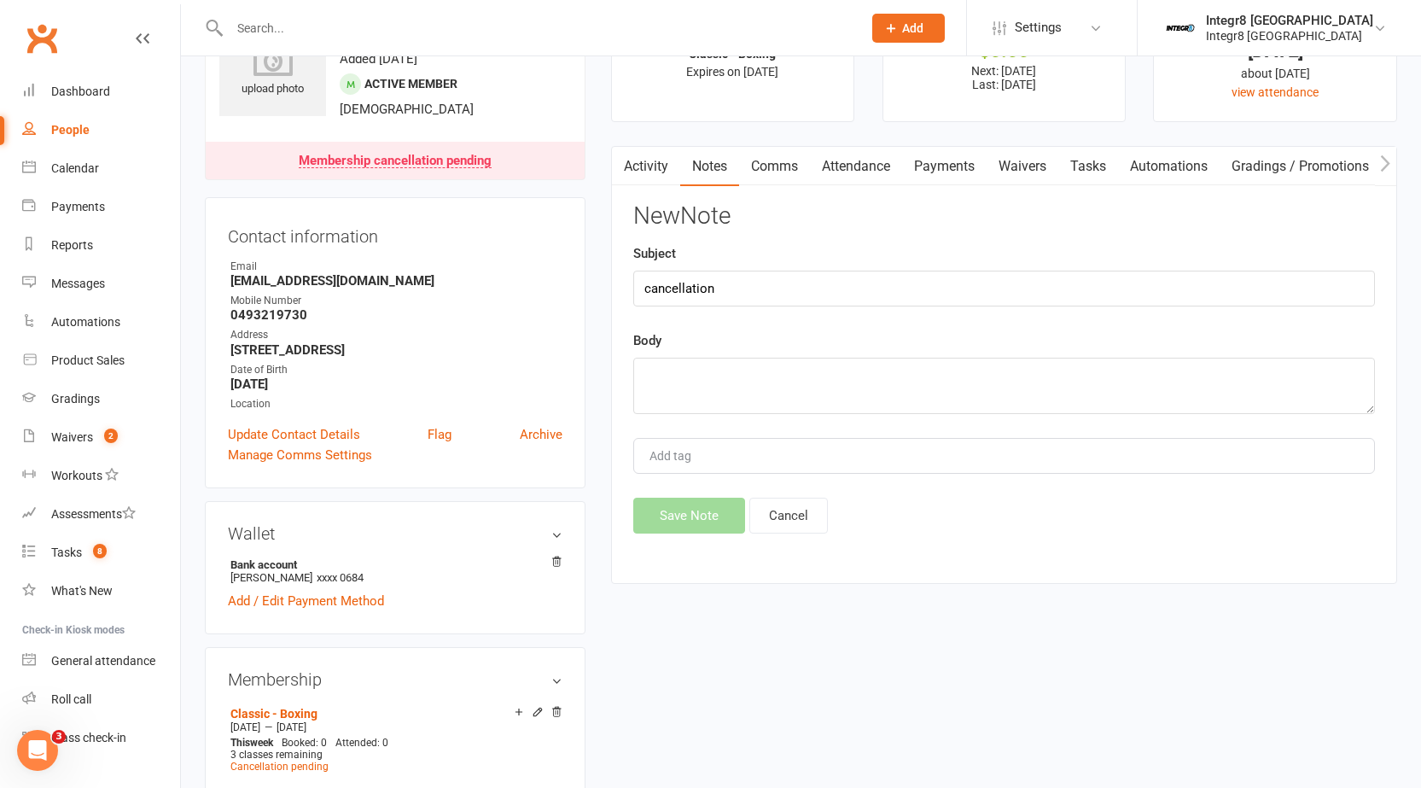
drag, startPoint x: 826, startPoint y: 351, endPoint x: 820, endPoint y: 364, distance: 14.1
click at [822, 360] on div "Body" at bounding box center [1004, 372] width 742 height 84
click at [809, 373] on textarea at bounding box center [1004, 386] width 742 height 56
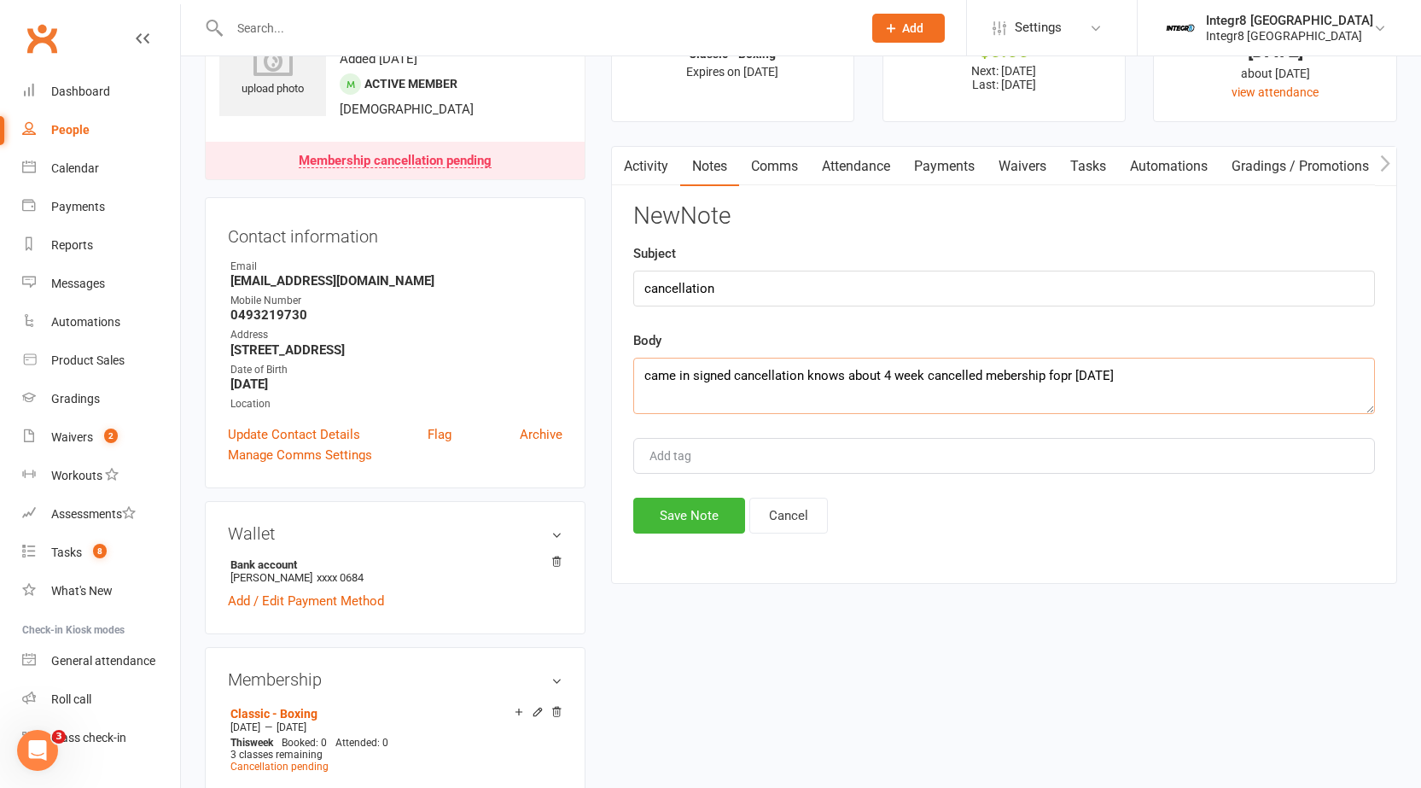
type textarea "came in signed cancellation knows about 4 week cancelled mebership fopr oct 19th"
click at [796, 456] on div "Add tag" at bounding box center [1004, 456] width 742 height 36
type input "[PERSON_NAME]"
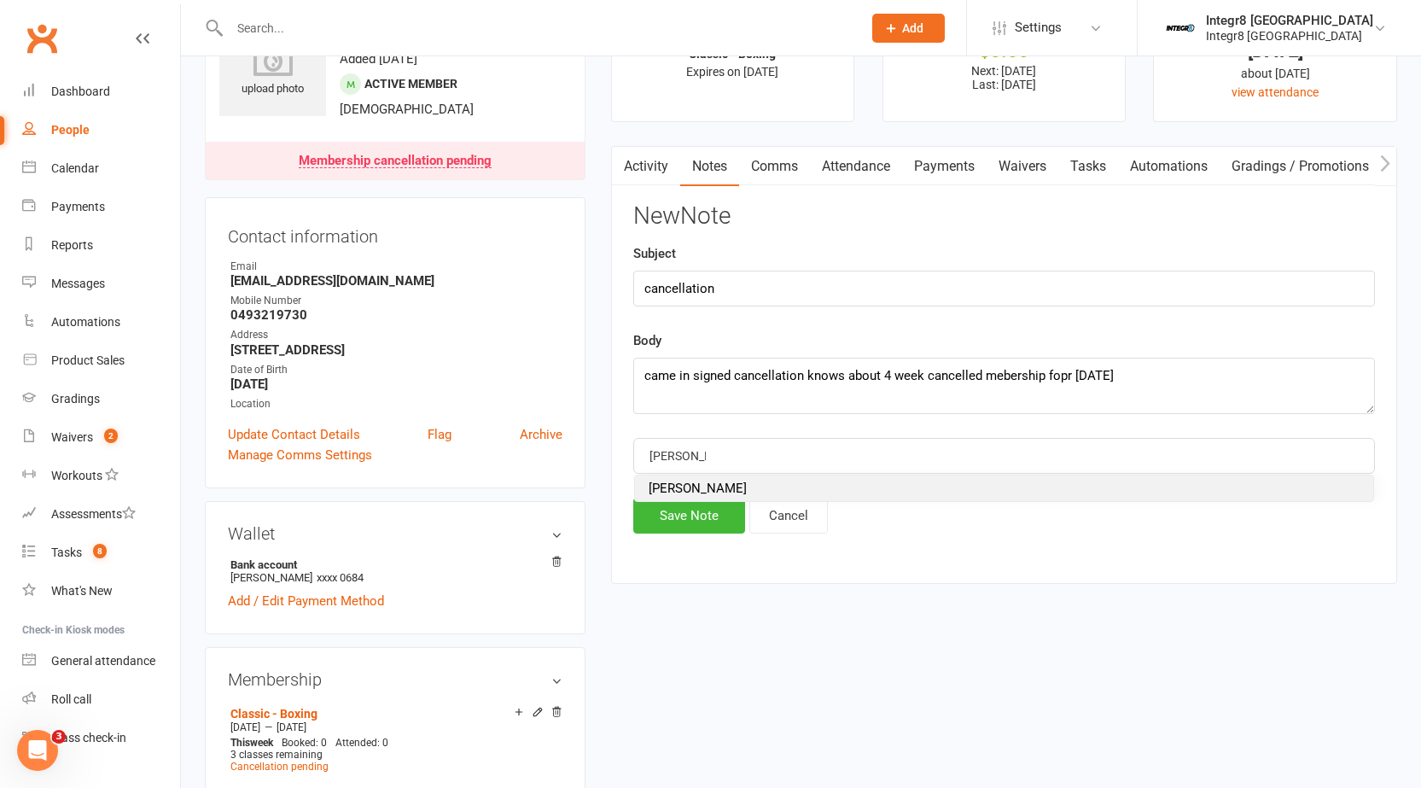
click at [1073, 484] on li "[PERSON_NAME]" at bounding box center [1004, 488] width 738 height 26
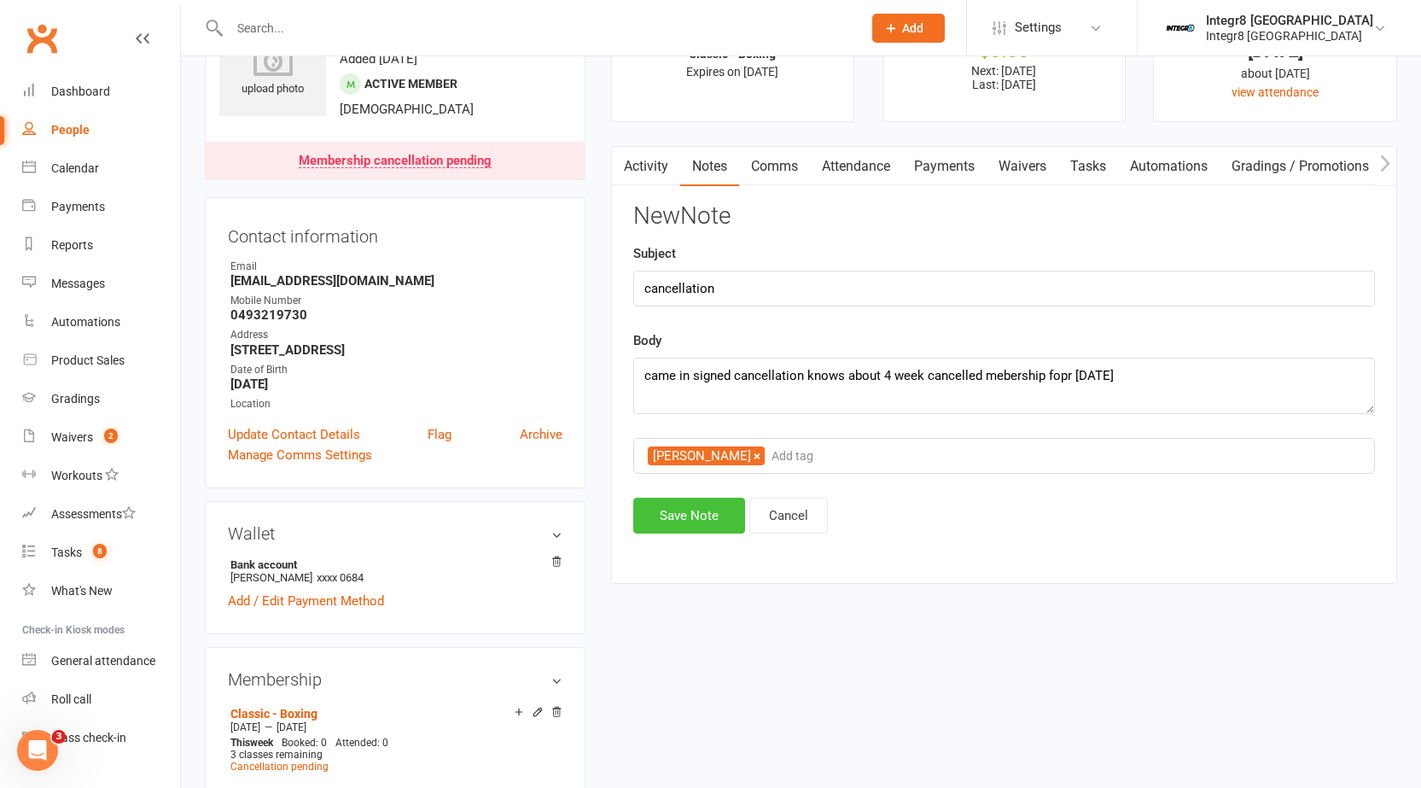
click at [701, 501] on button "Save Note" at bounding box center [689, 516] width 112 height 36
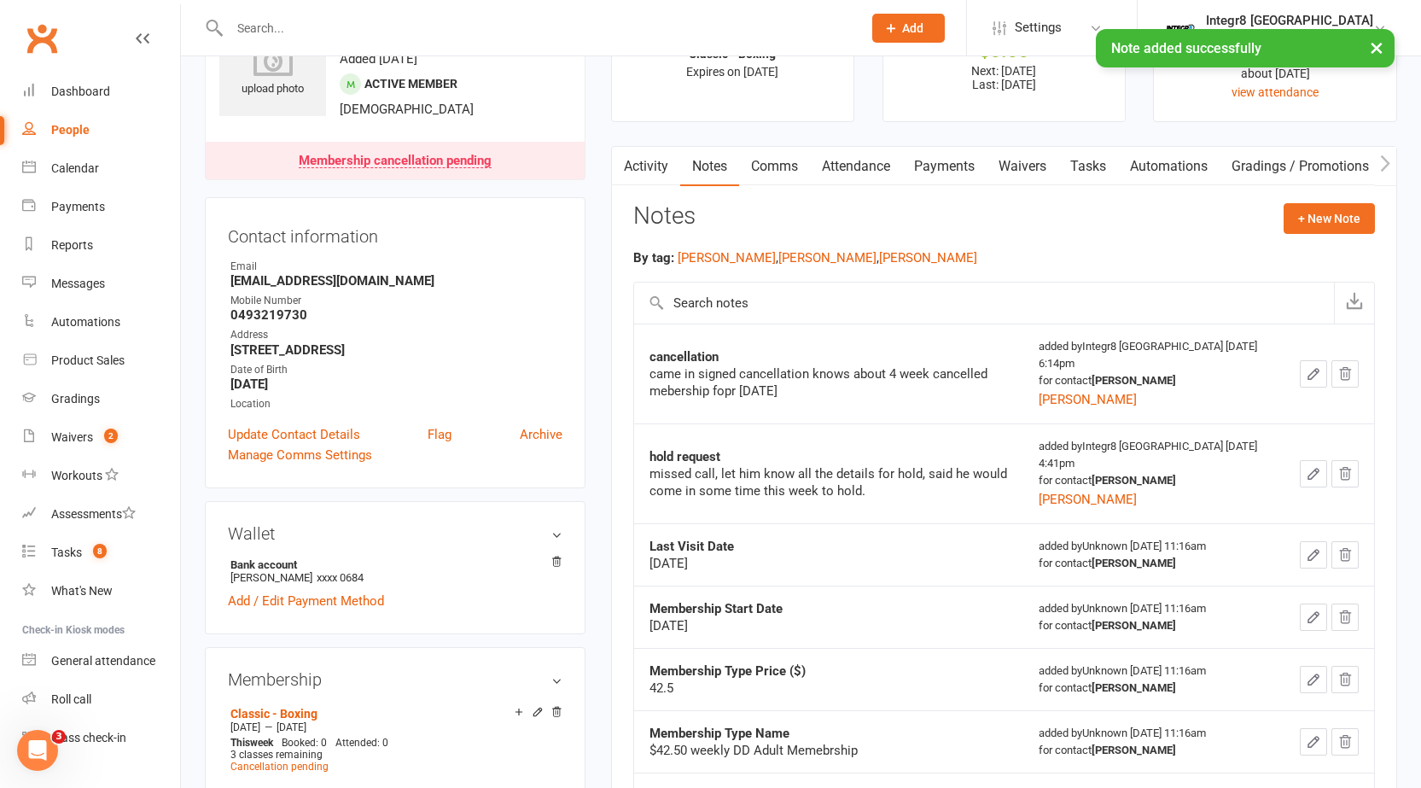
click at [437, 329] on div "Address" at bounding box center [396, 335] width 332 height 16
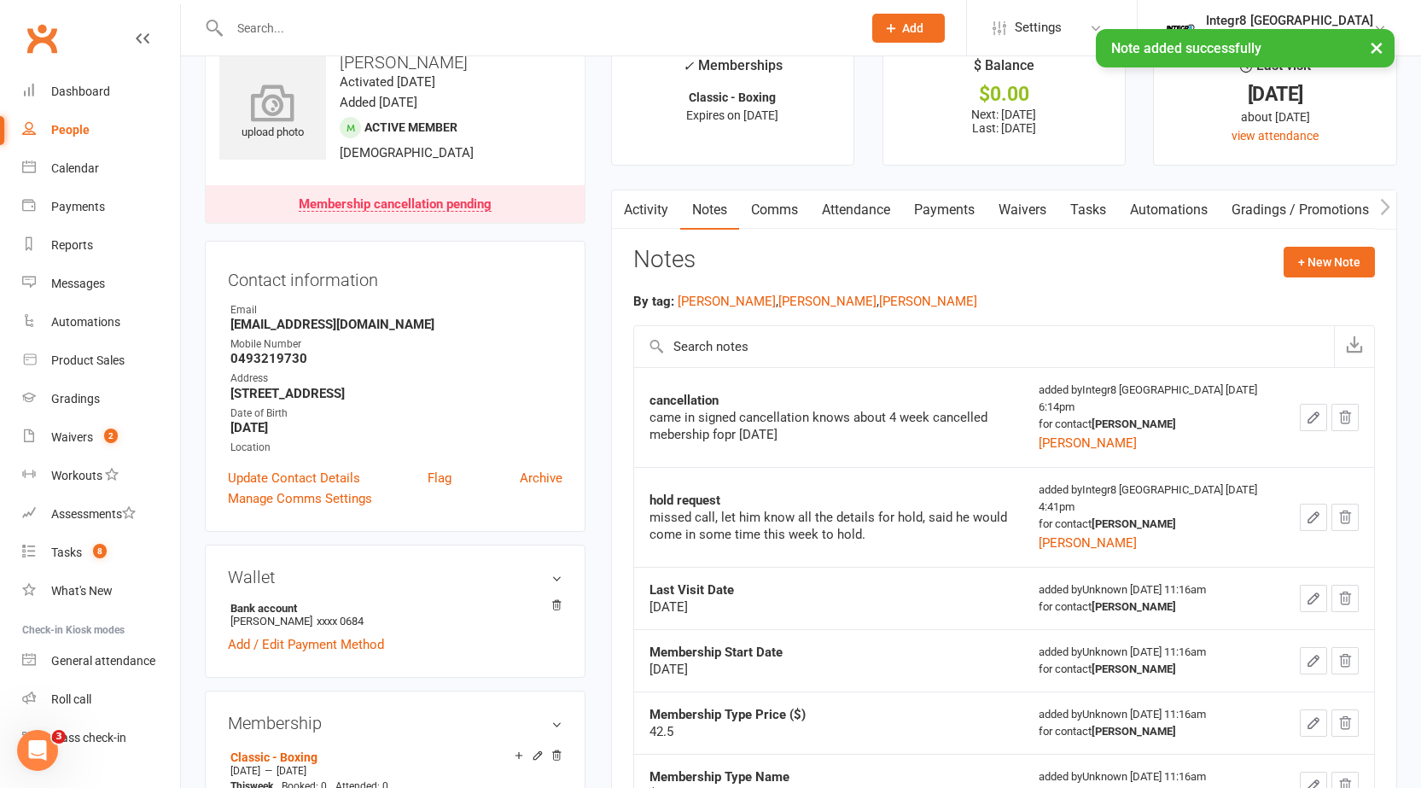
scroll to position [0, 0]
